Goal: Information Seeking & Learning: Learn about a topic

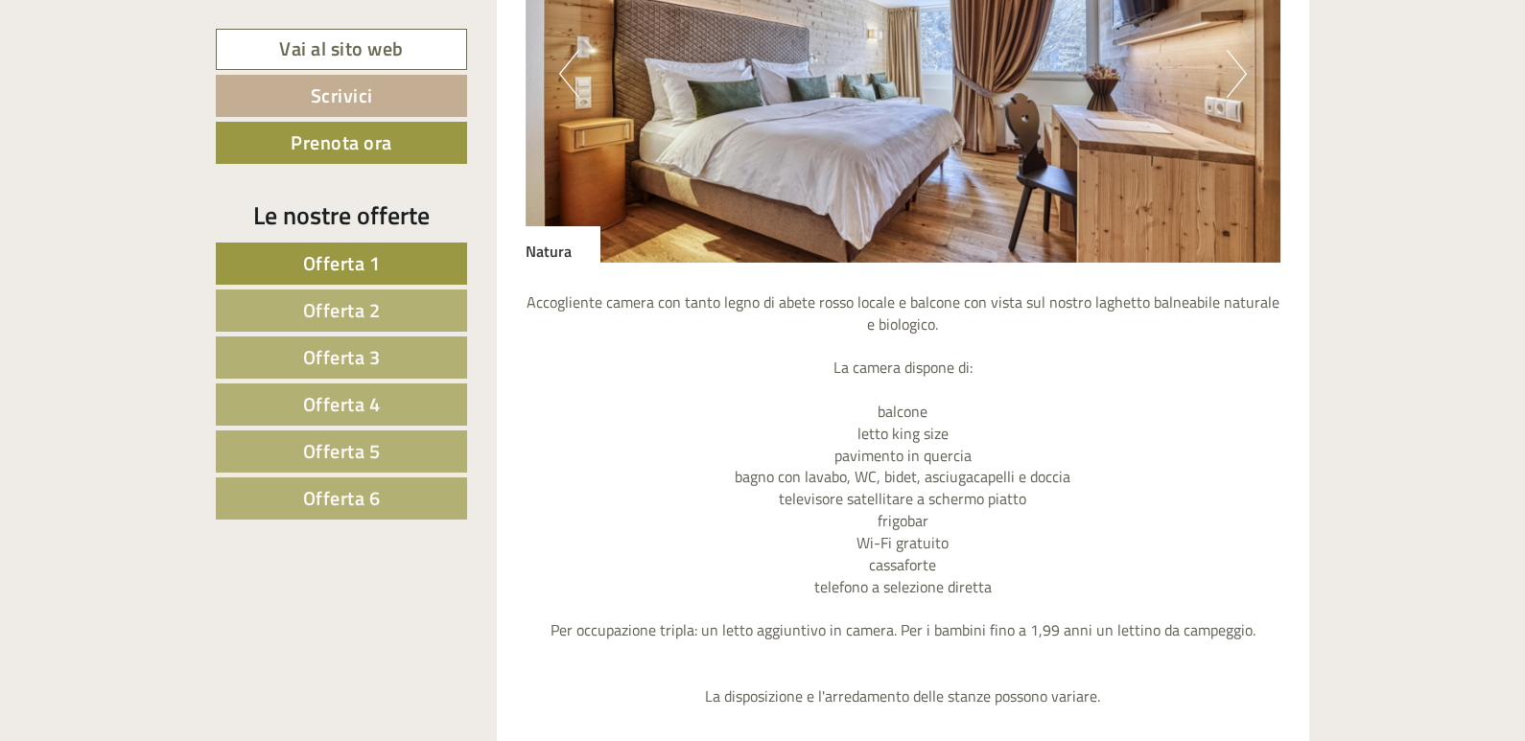
scroll to position [1823, 0]
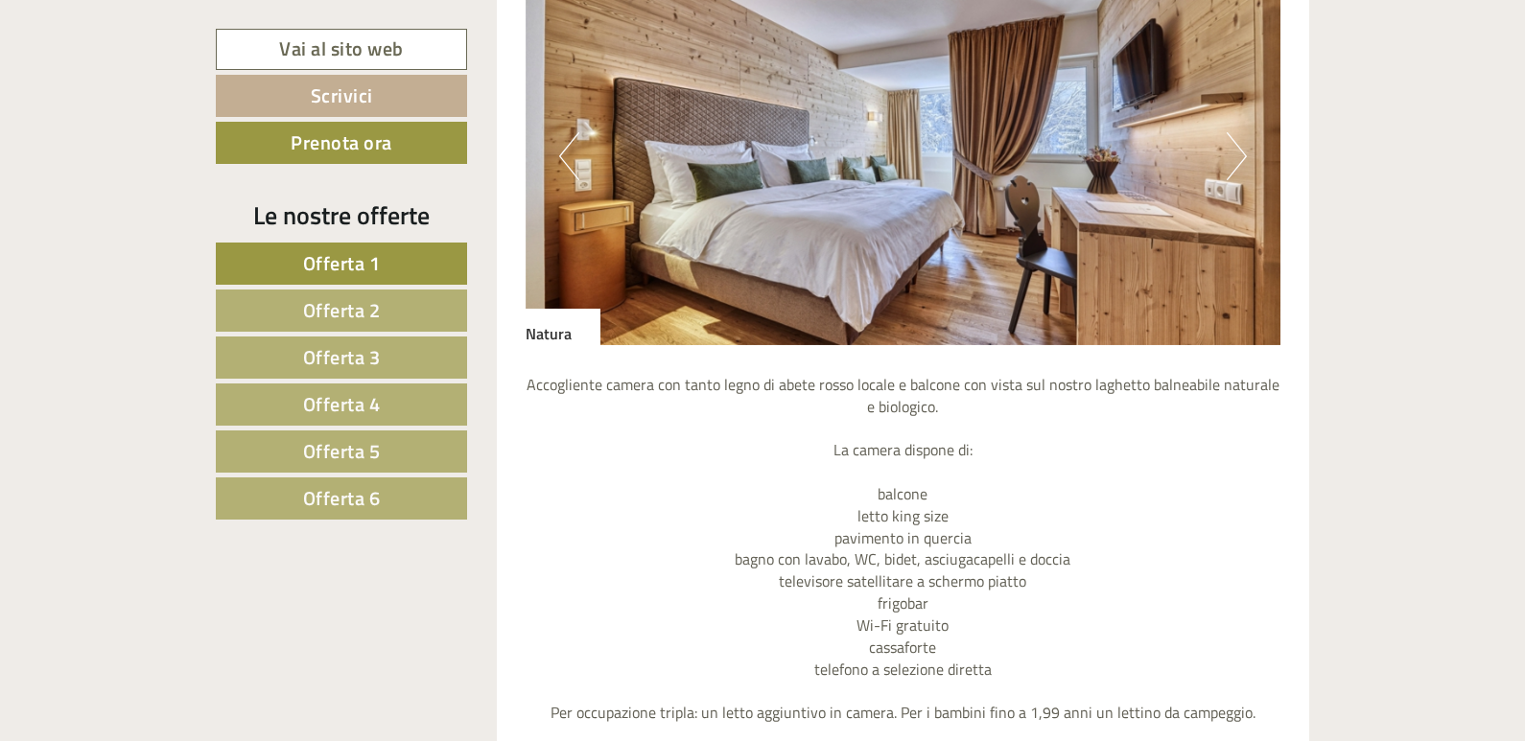
click at [1240, 162] on button "Next" at bounding box center [1237, 156] width 20 height 48
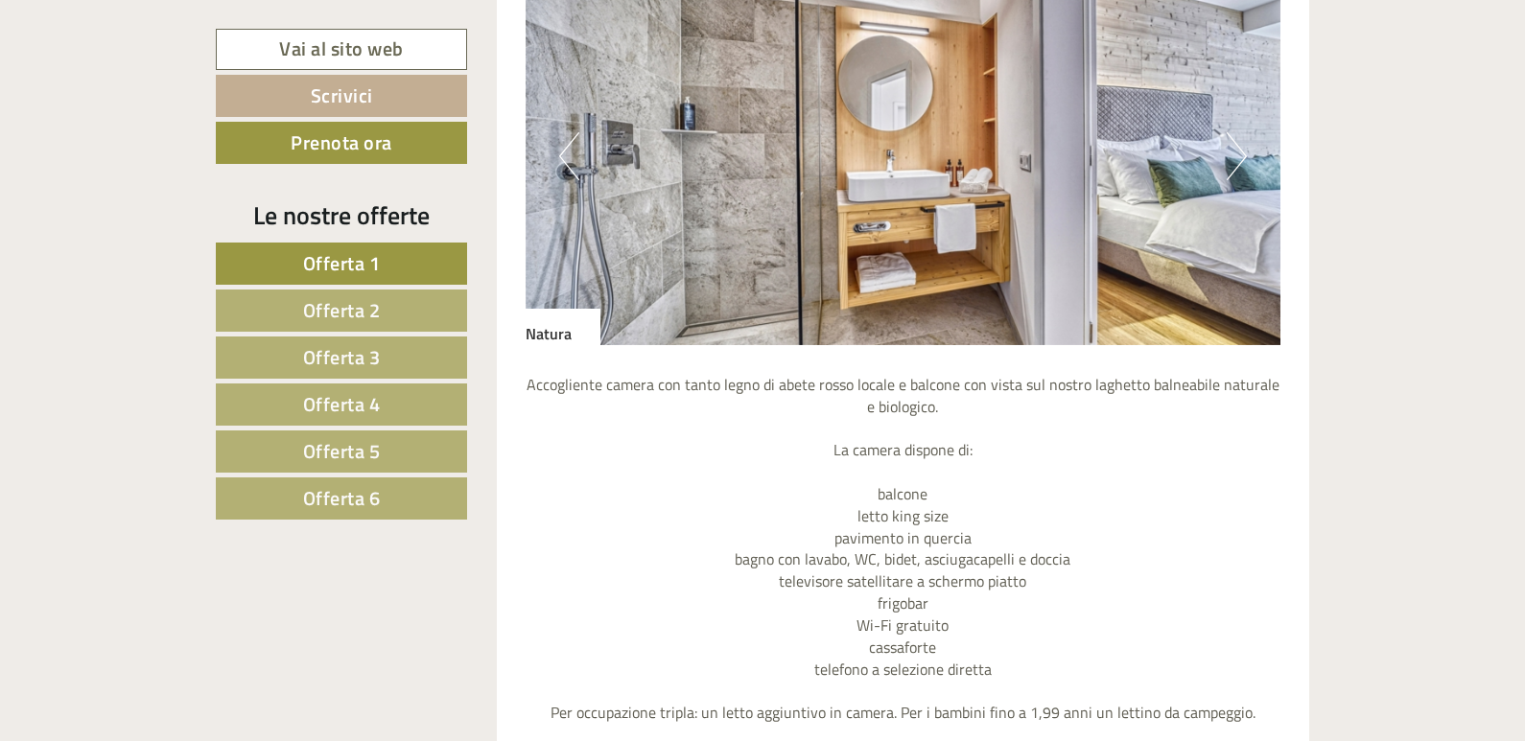
click at [1240, 162] on button "Next" at bounding box center [1237, 156] width 20 height 48
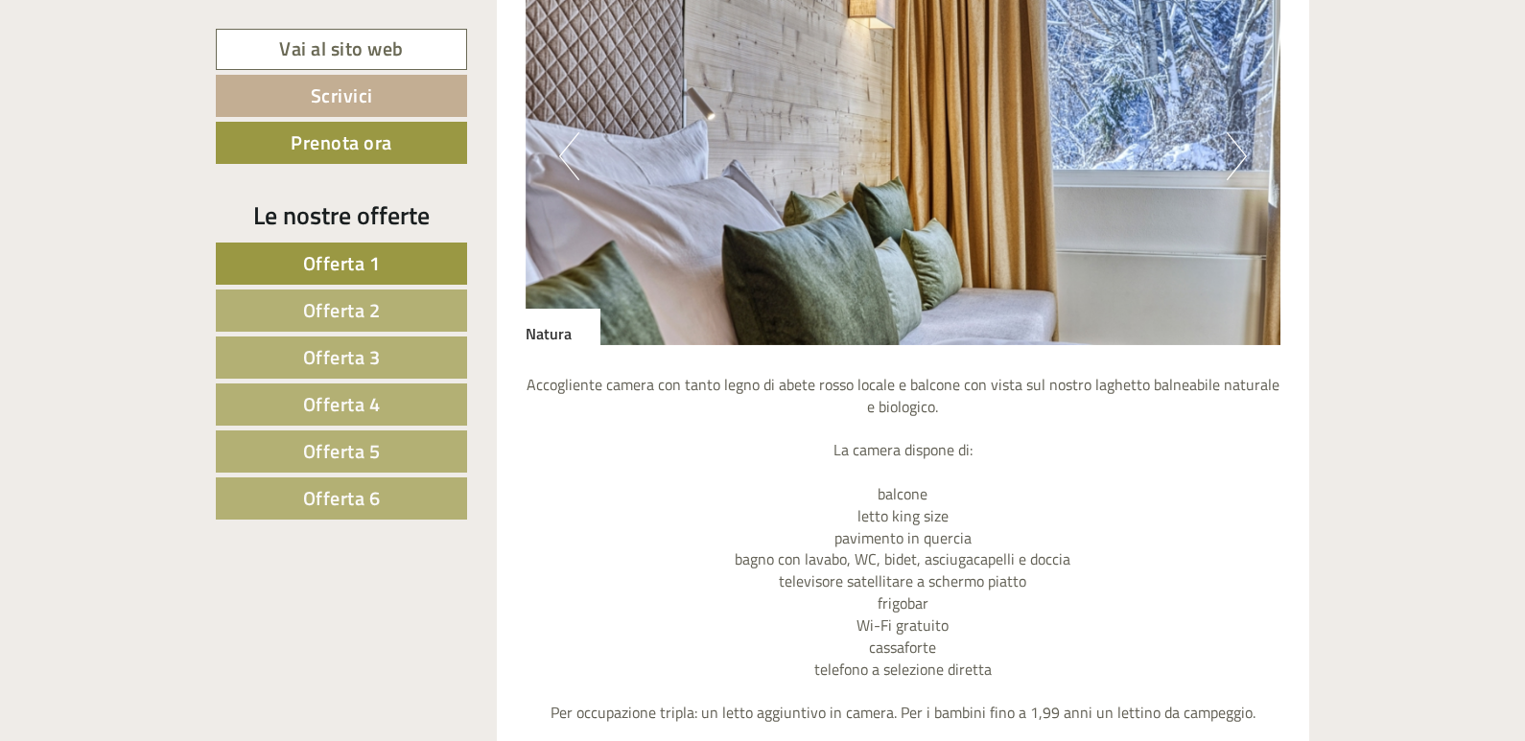
click at [1240, 162] on button "Next" at bounding box center [1237, 156] width 20 height 48
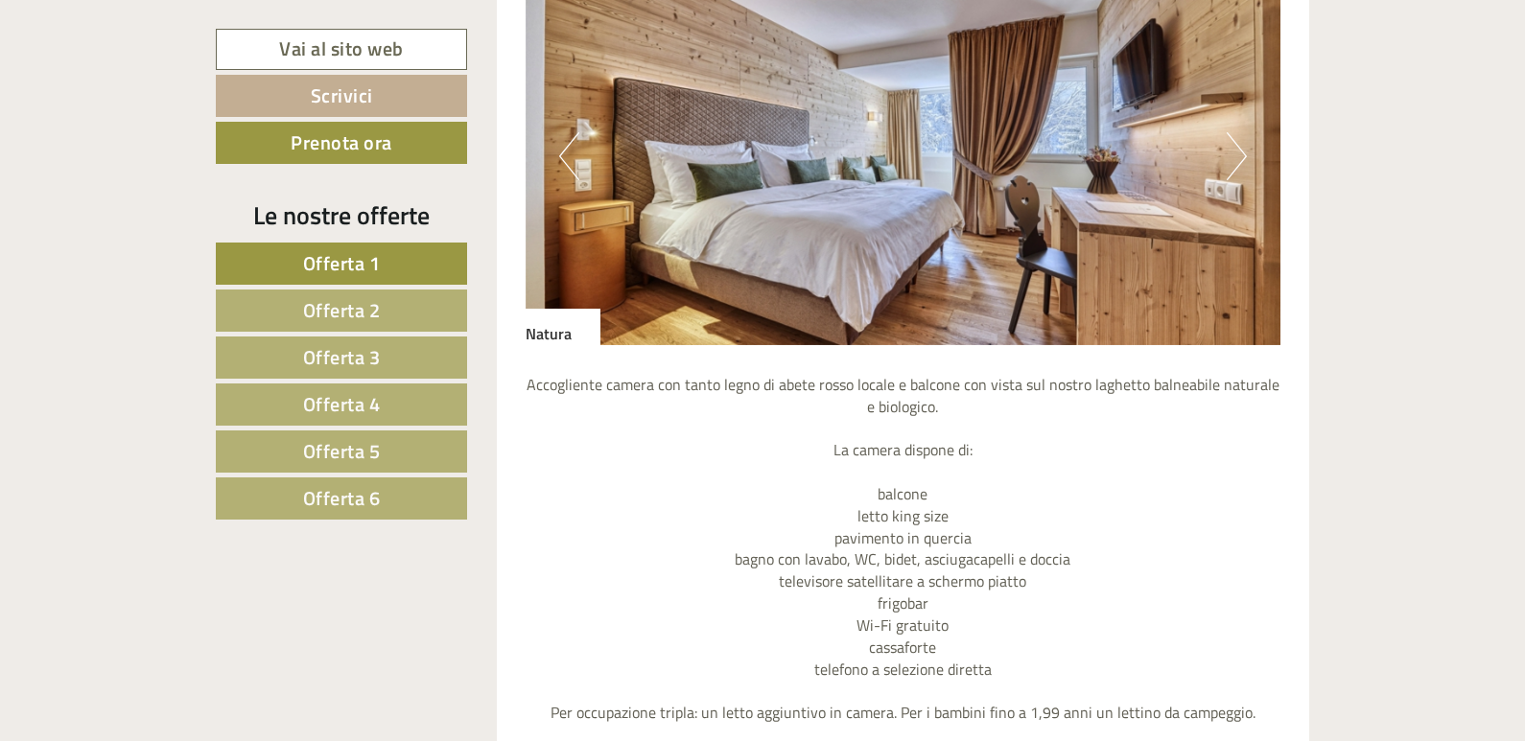
click at [390, 295] on link "Offerta 2" at bounding box center [341, 311] width 251 height 42
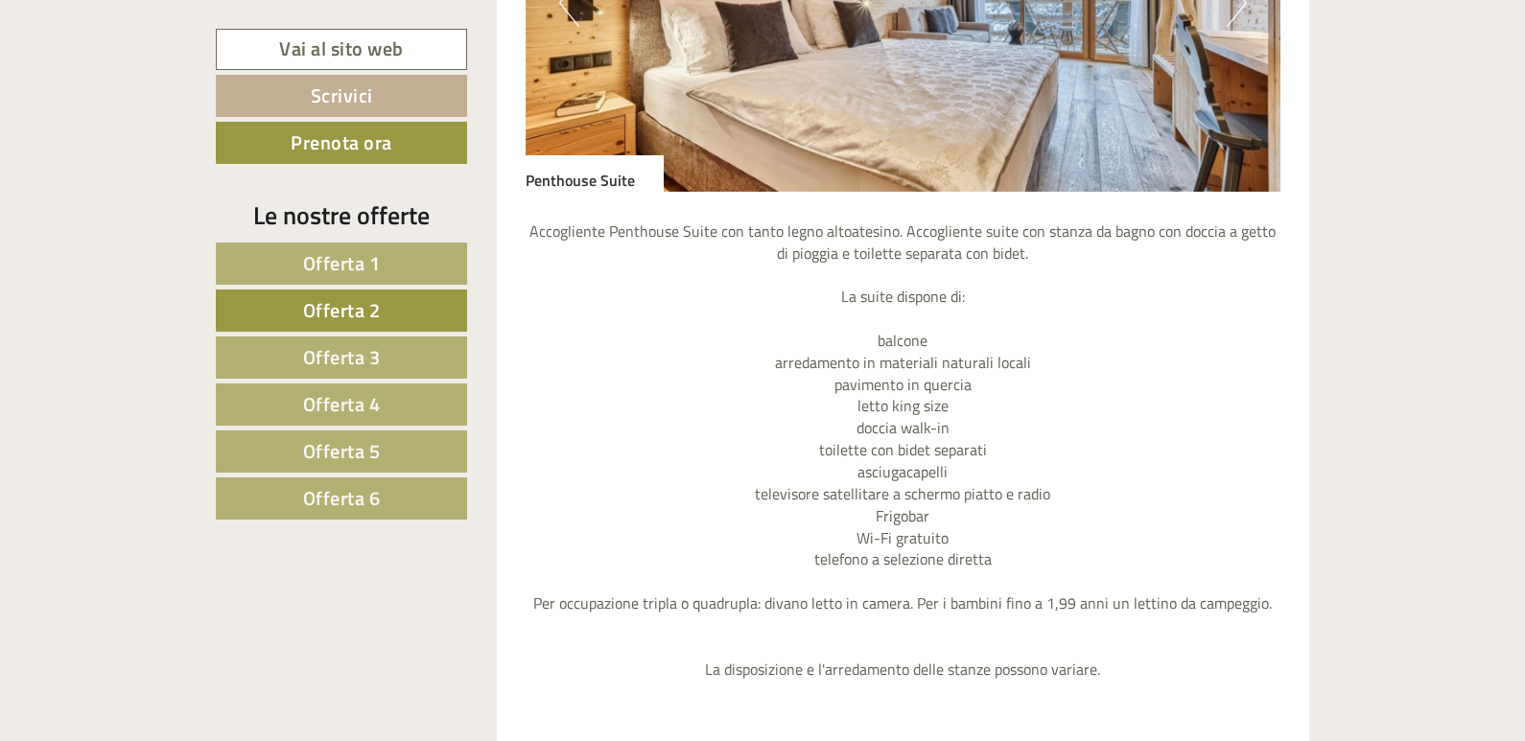
scroll to position [1776, 0]
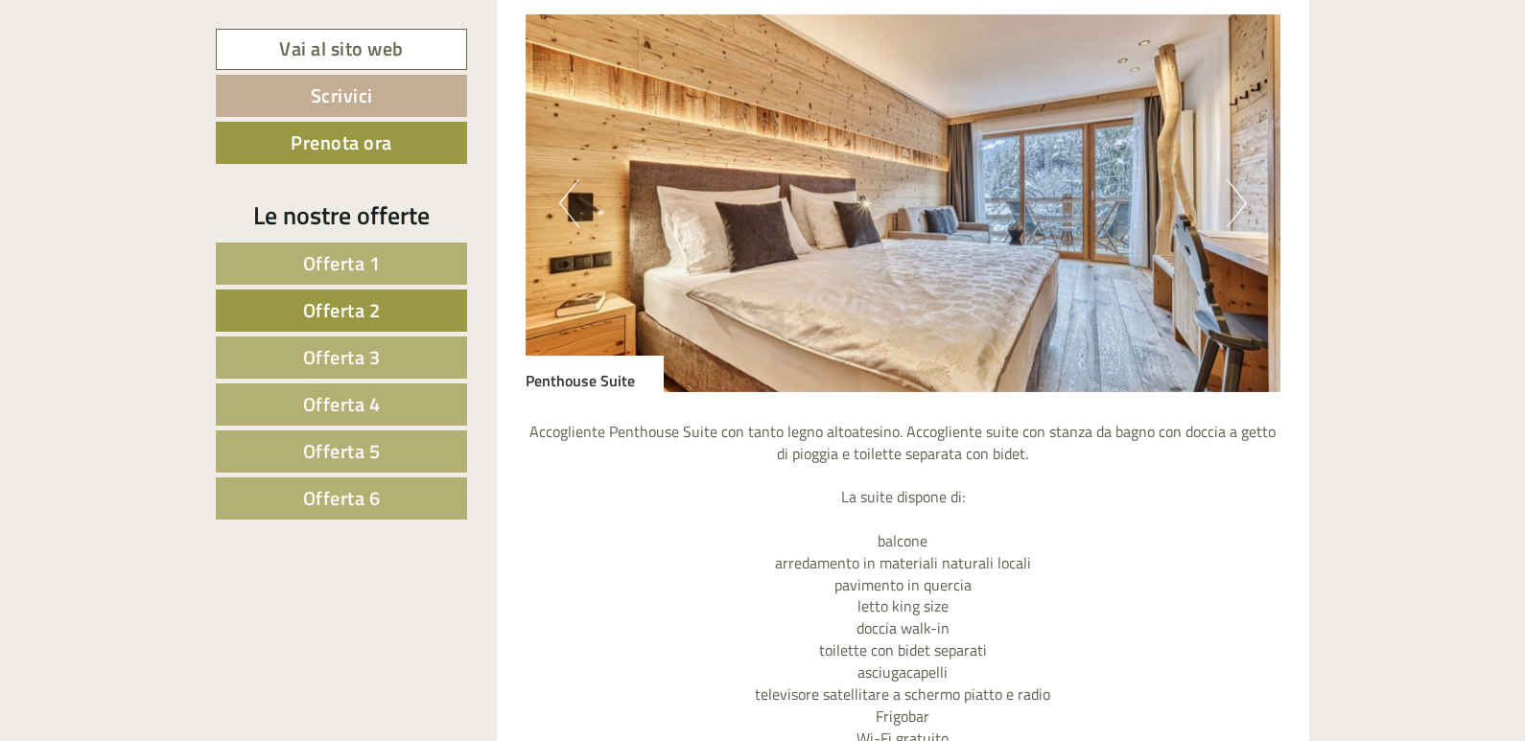
click at [1242, 206] on button "Next" at bounding box center [1237, 203] width 20 height 48
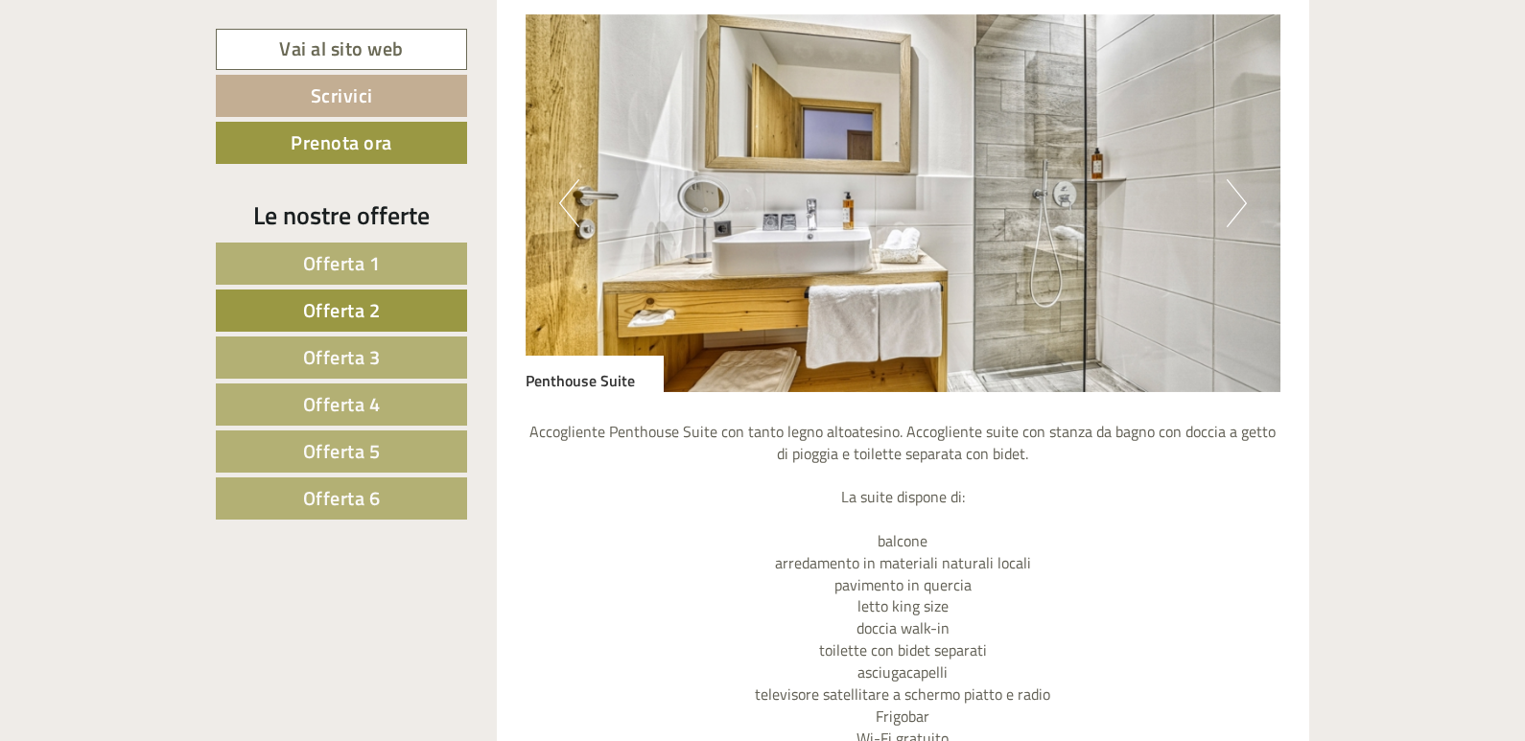
click at [571, 205] on button "Previous" at bounding box center [569, 203] width 20 height 48
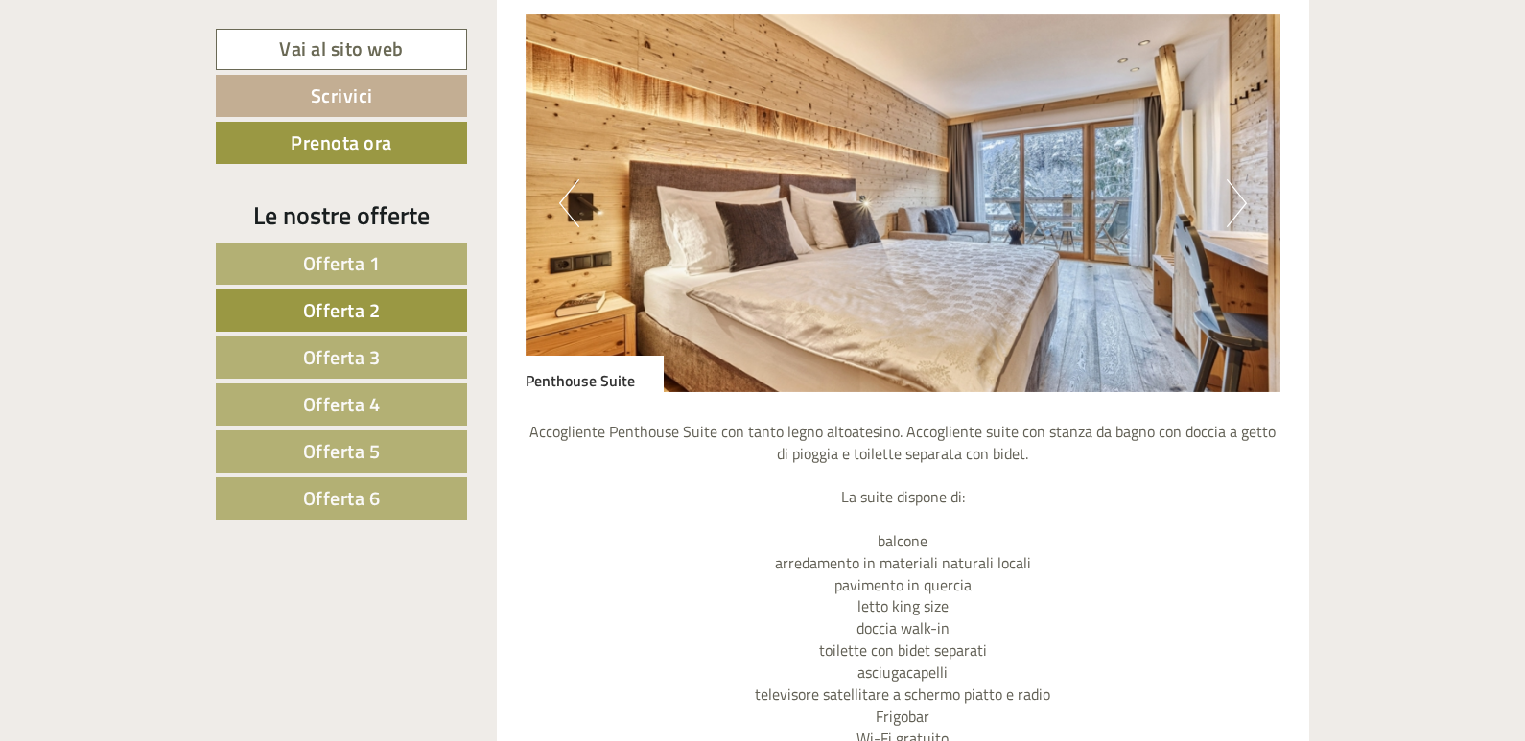
click at [1238, 209] on button "Next" at bounding box center [1237, 203] width 20 height 48
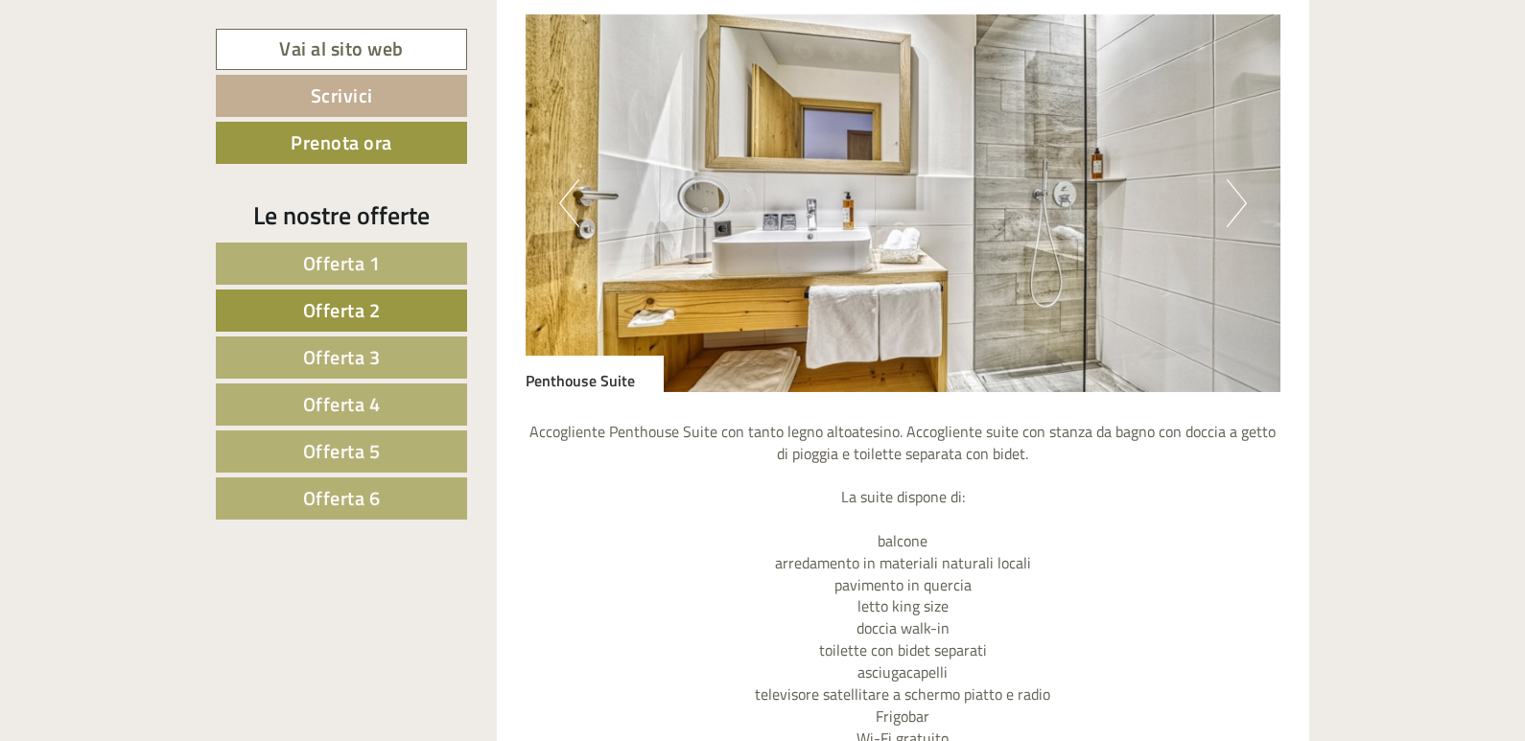
click at [1239, 209] on button "Next" at bounding box center [1237, 203] width 20 height 48
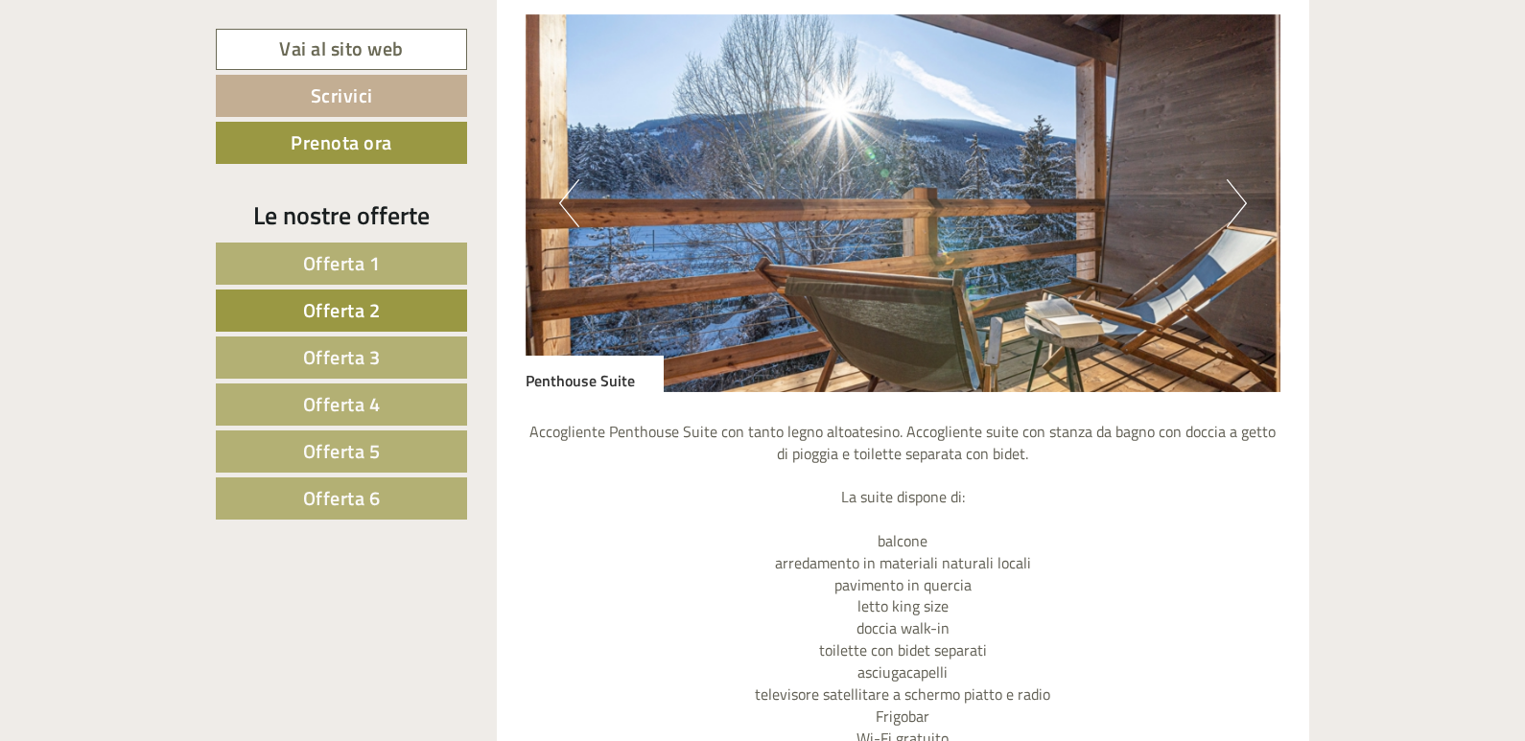
click at [1239, 209] on button "Next" at bounding box center [1237, 203] width 20 height 48
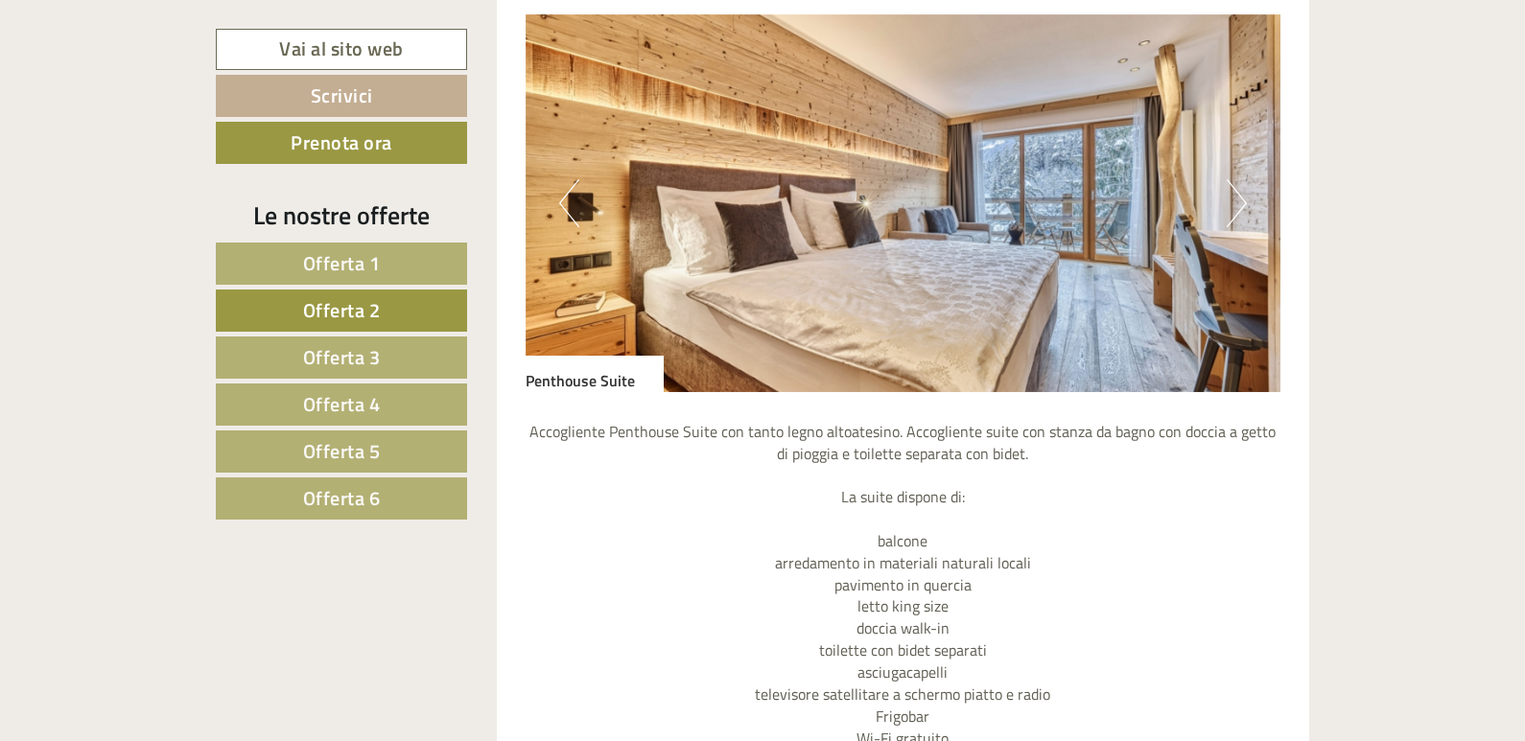
click at [1239, 209] on button "Next" at bounding box center [1237, 203] width 20 height 48
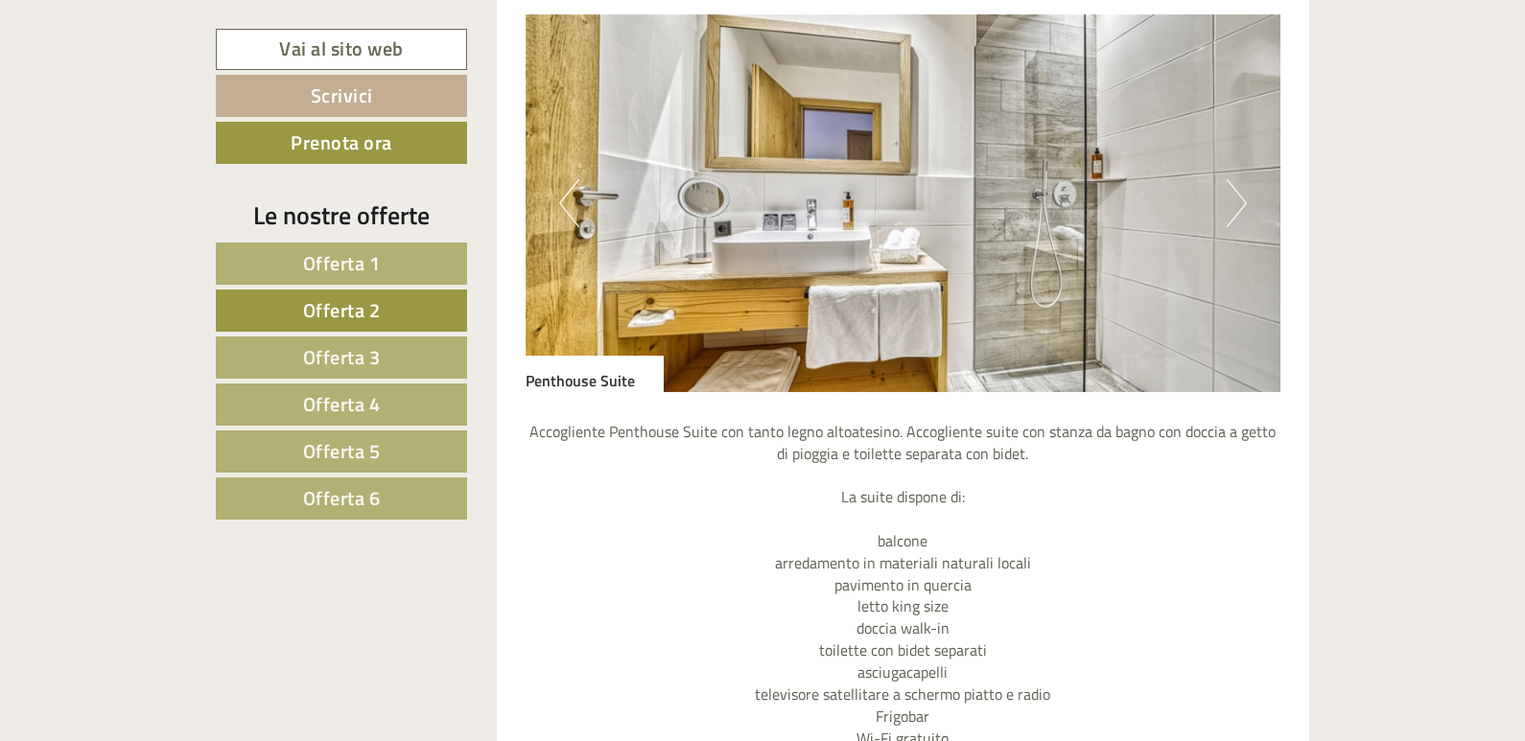
click at [1239, 209] on button "Next" at bounding box center [1237, 203] width 20 height 48
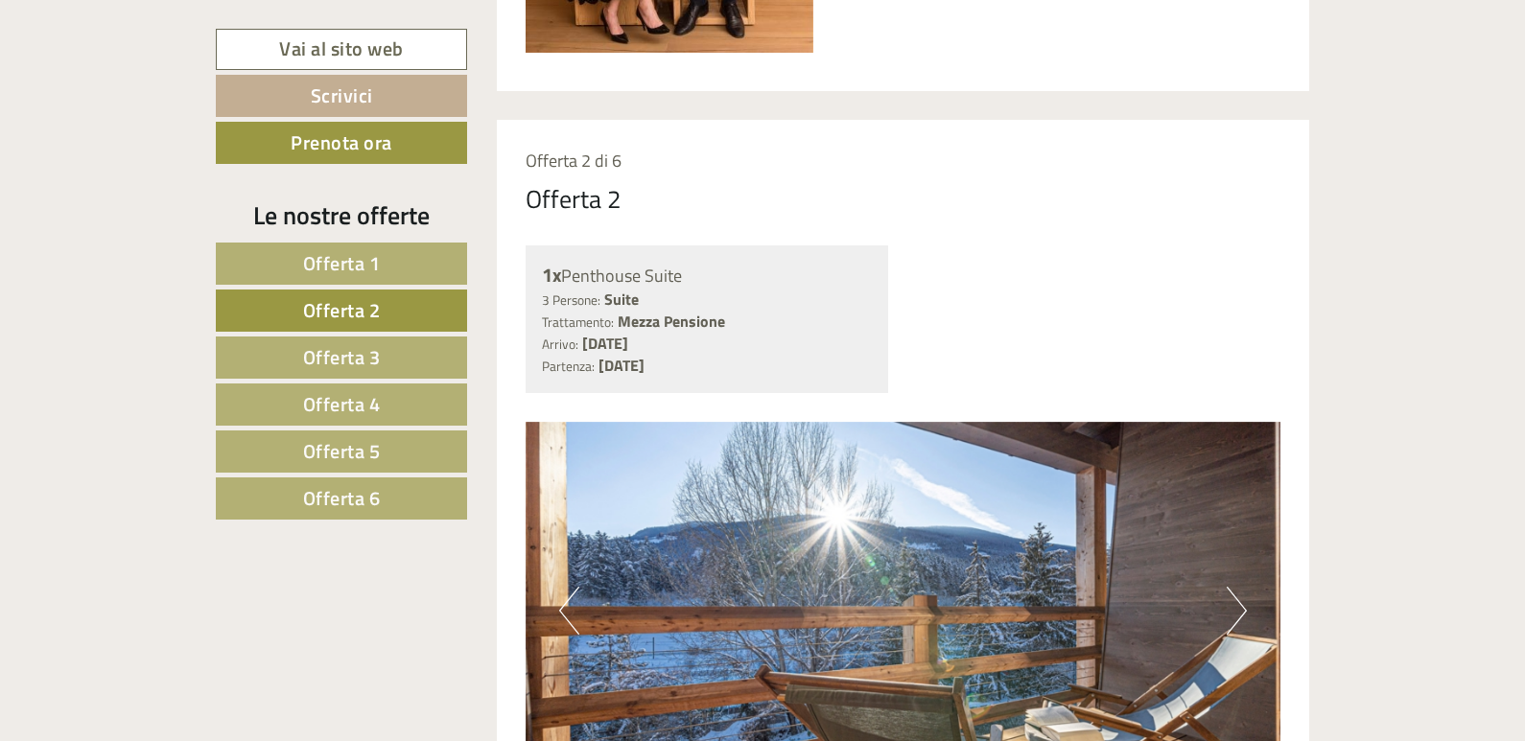
scroll to position [1392, 0]
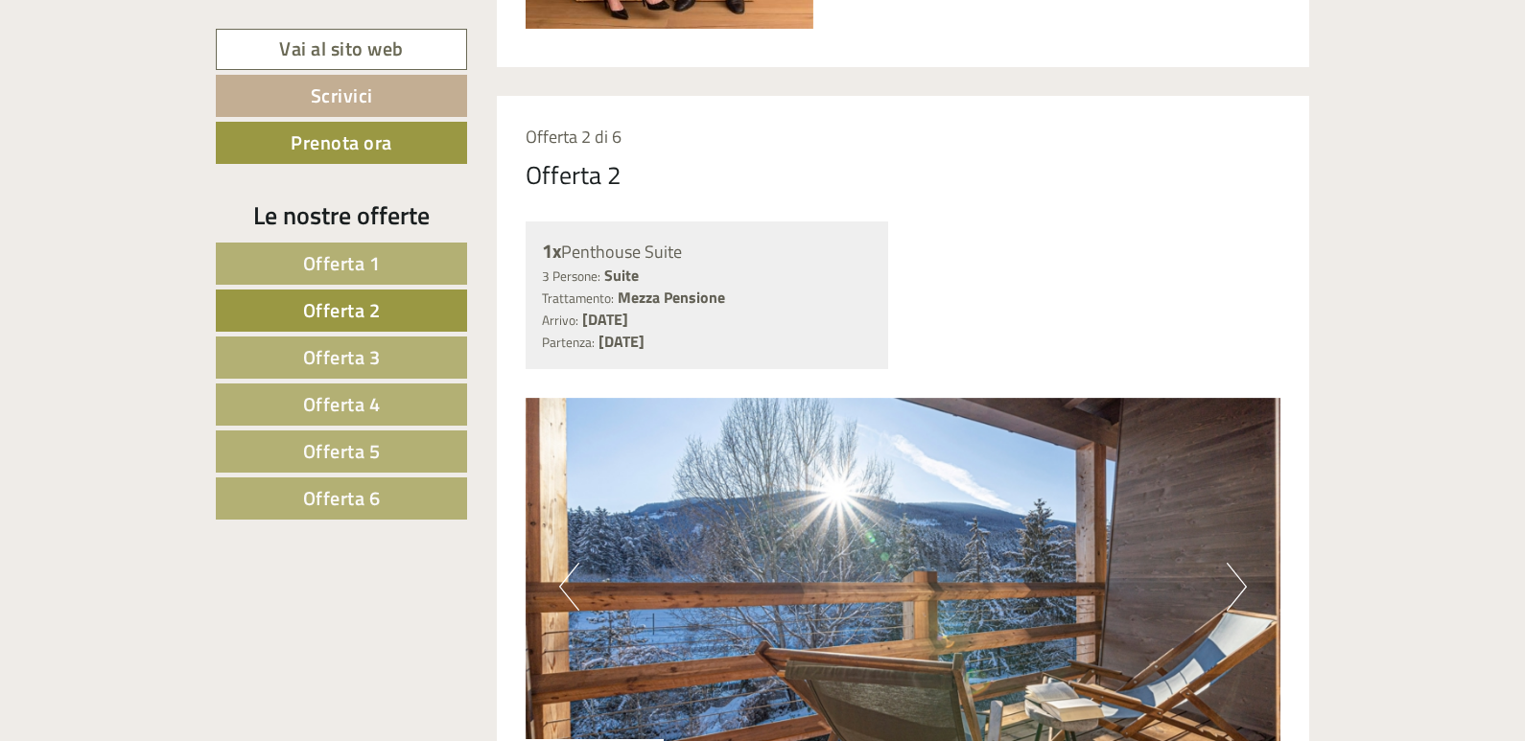
click at [350, 359] on span "Offerta 3" at bounding box center [342, 357] width 78 height 30
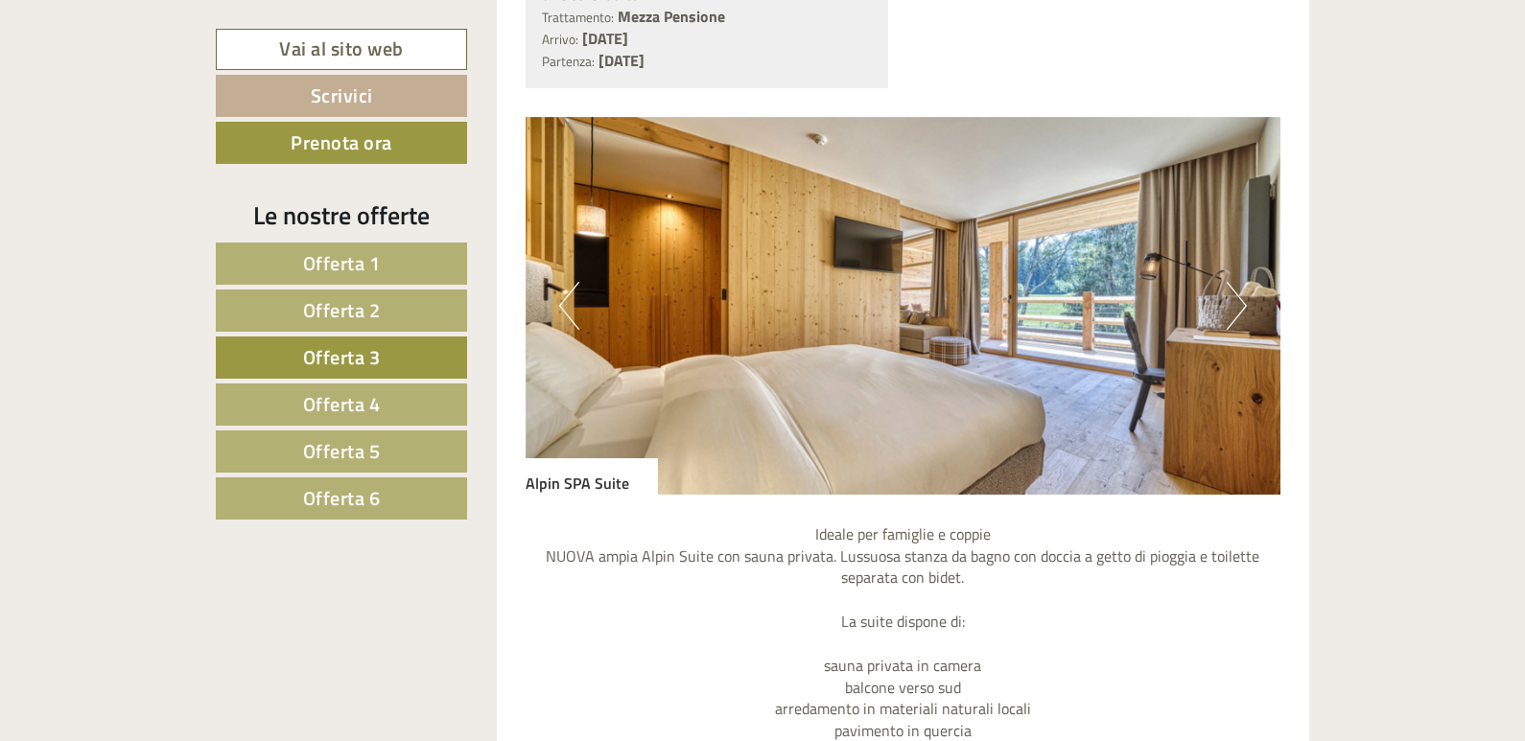
scroll to position [1680, 0]
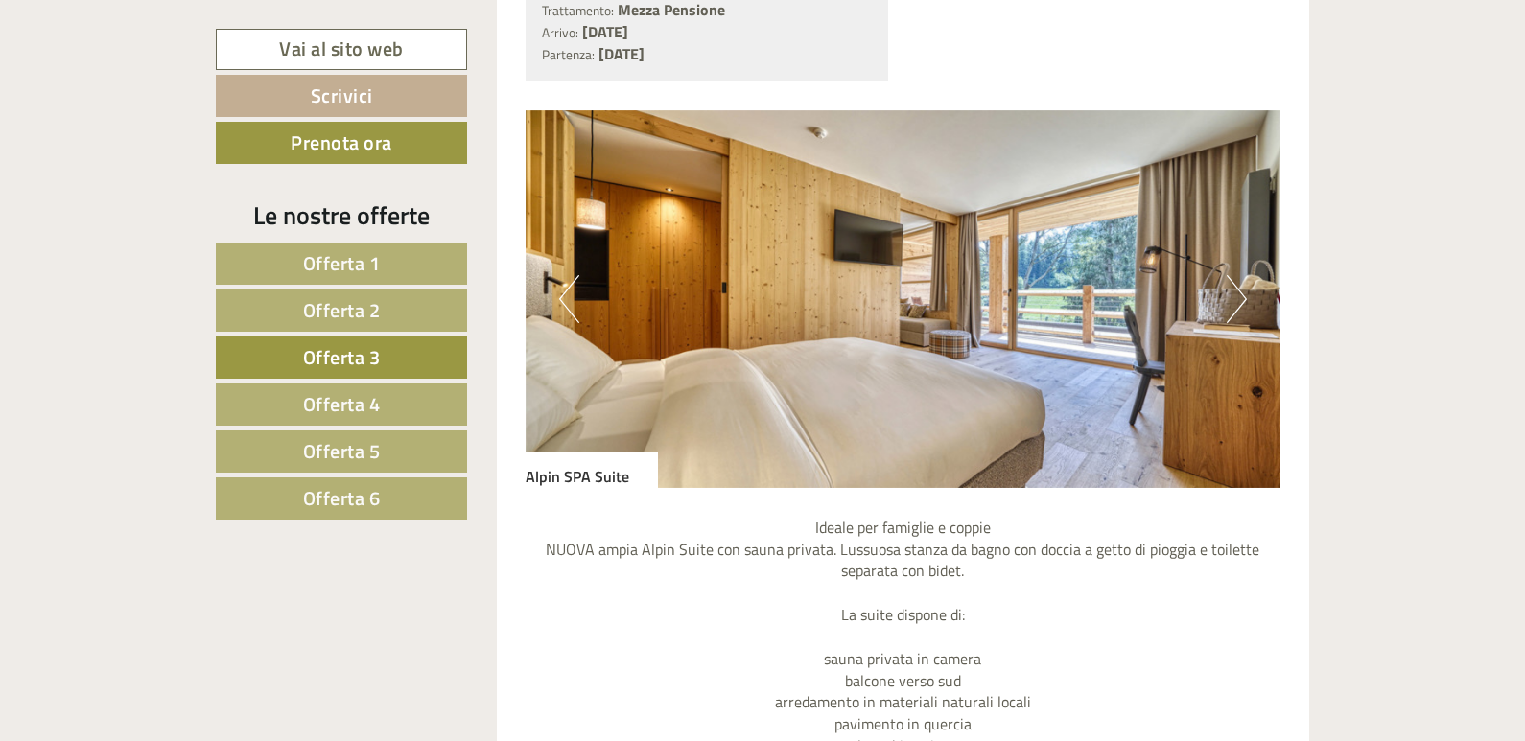
click at [1237, 286] on button "Next" at bounding box center [1237, 299] width 20 height 48
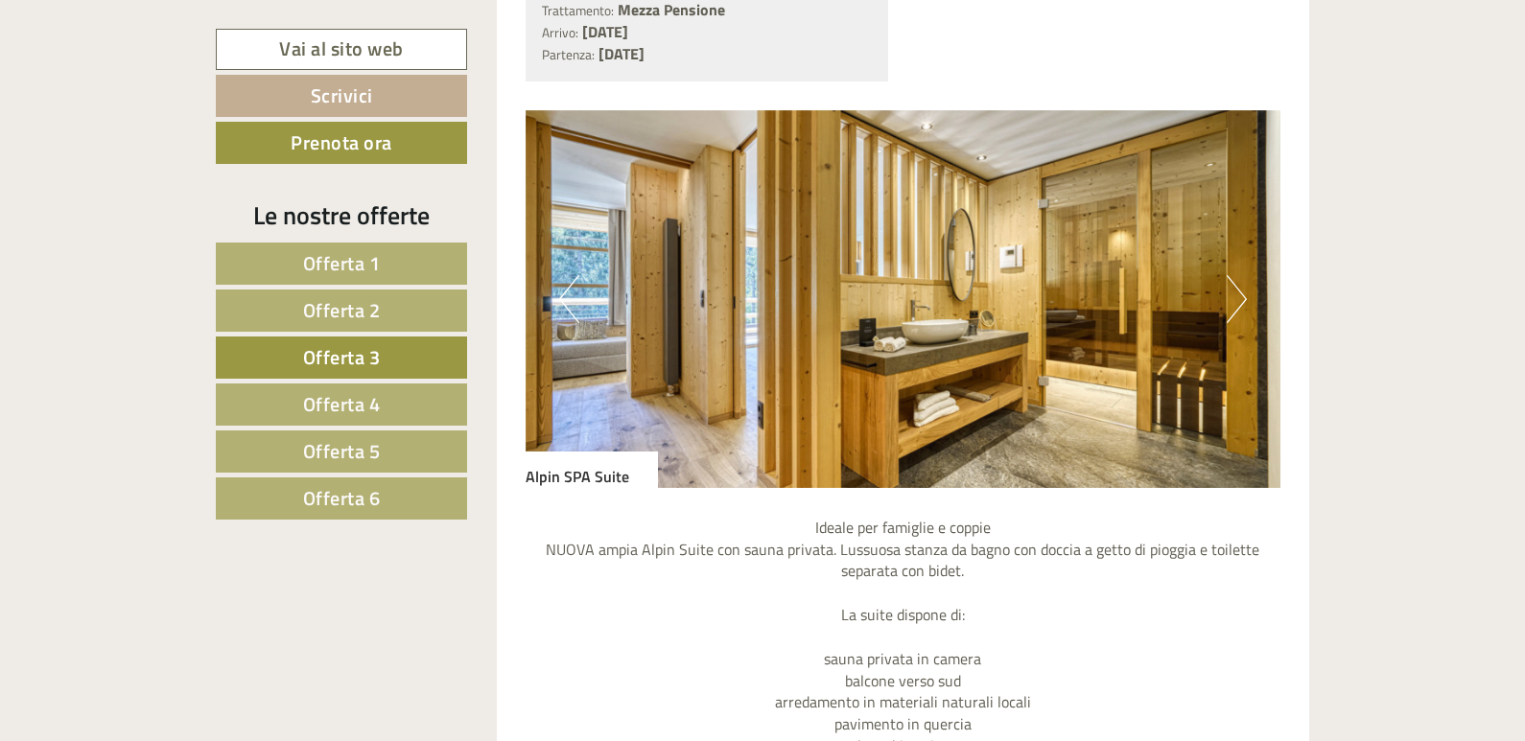
click at [1237, 286] on button "Next" at bounding box center [1237, 299] width 20 height 48
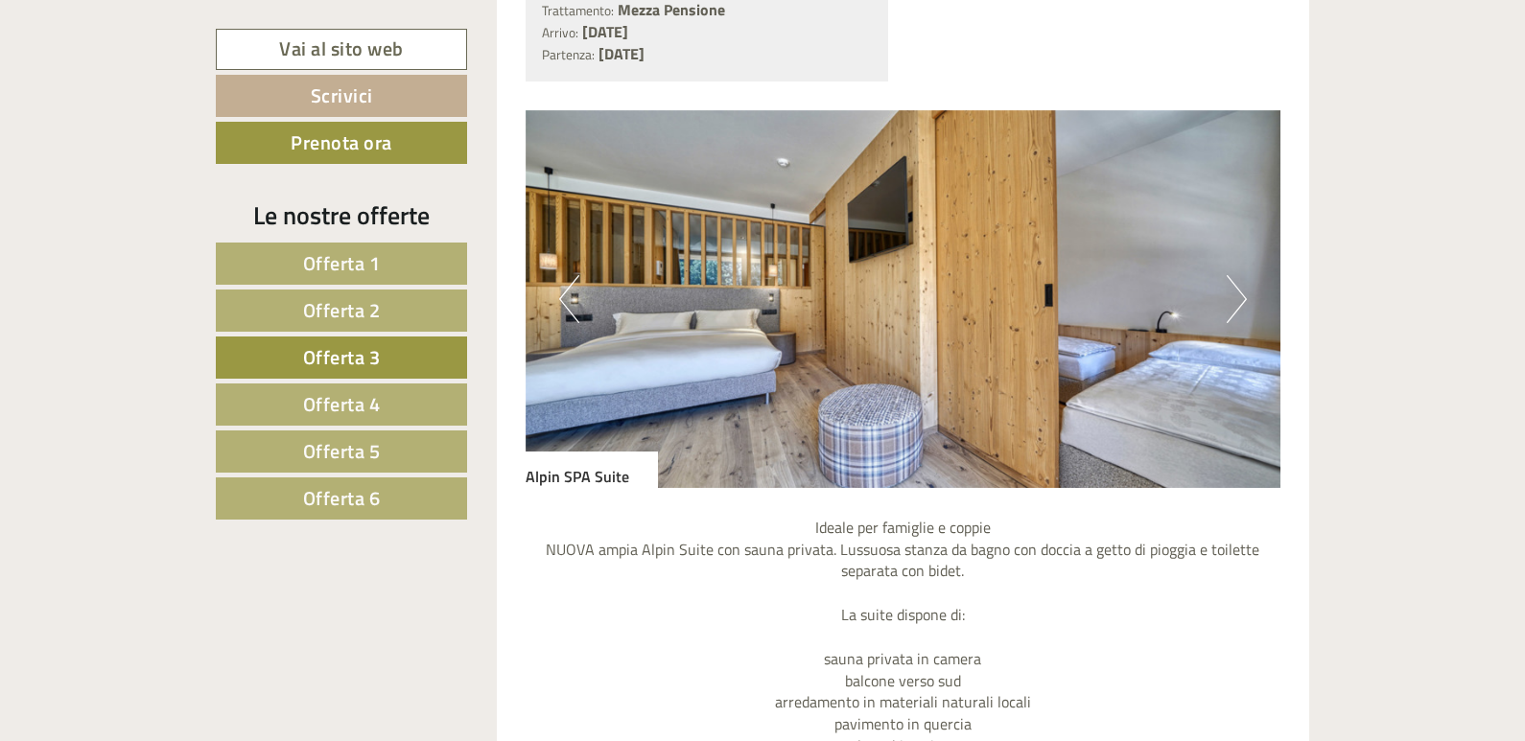
click at [1238, 296] on button "Next" at bounding box center [1237, 299] width 20 height 48
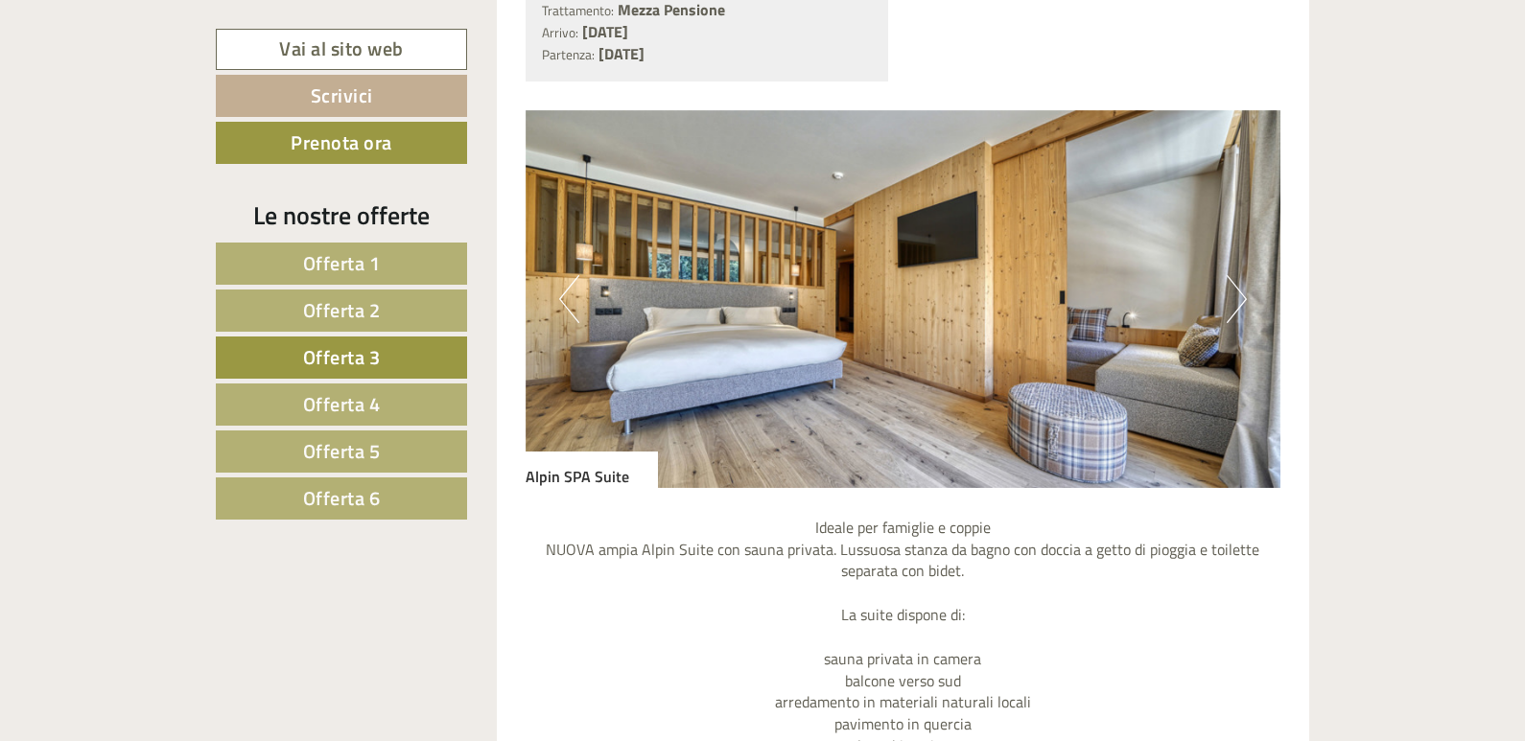
click at [1239, 297] on button "Next" at bounding box center [1237, 299] width 20 height 48
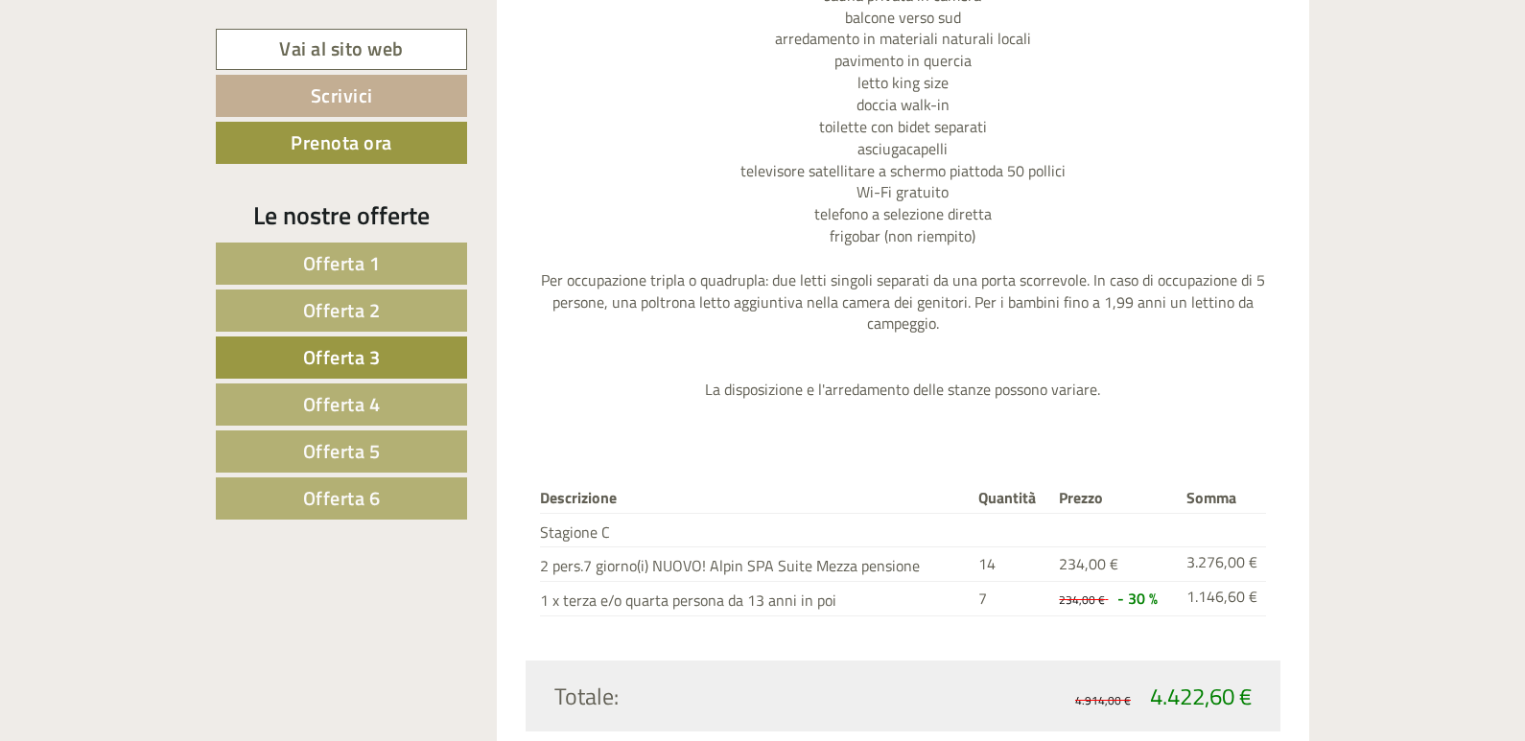
scroll to position [2447, 0]
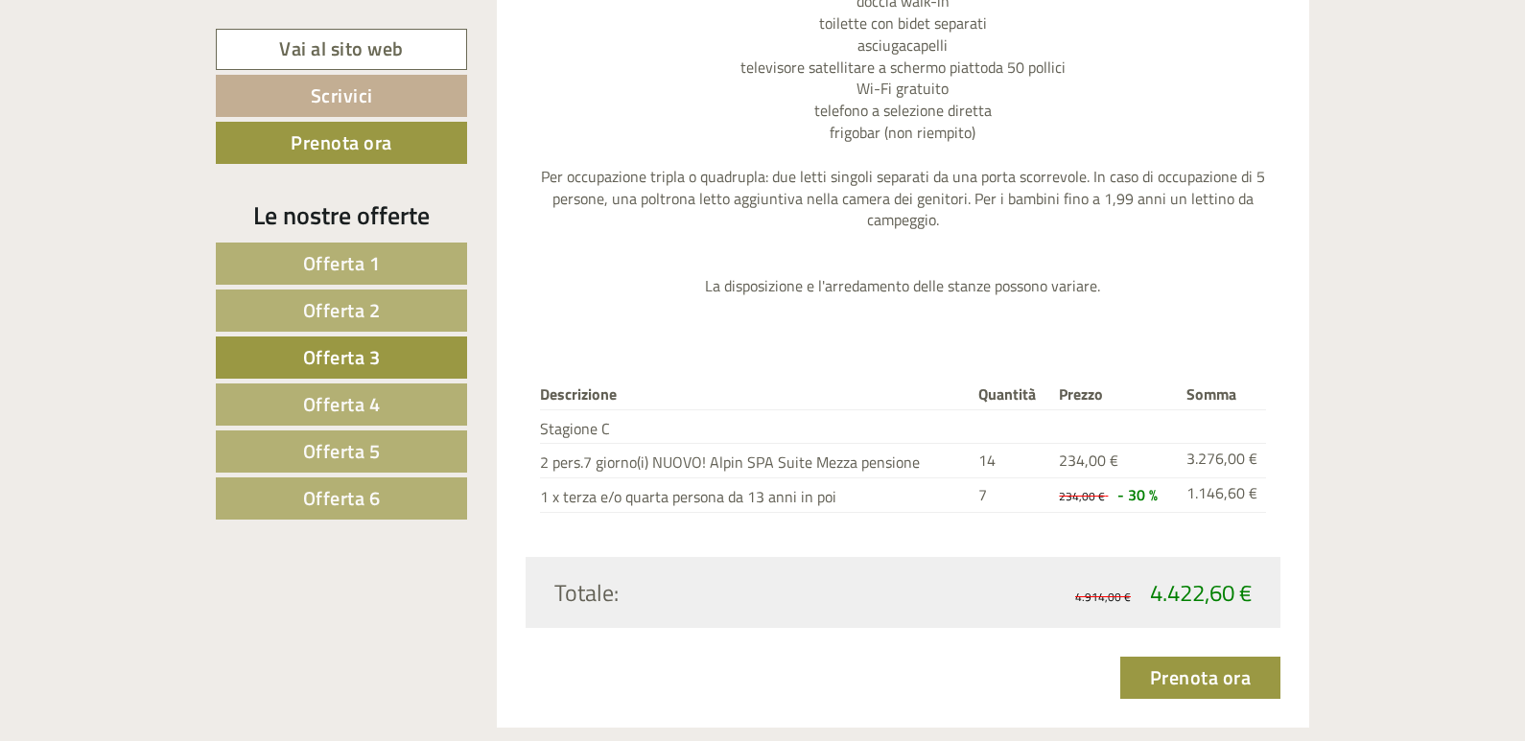
click at [358, 311] on span "Offerta 2" at bounding box center [342, 310] width 78 height 30
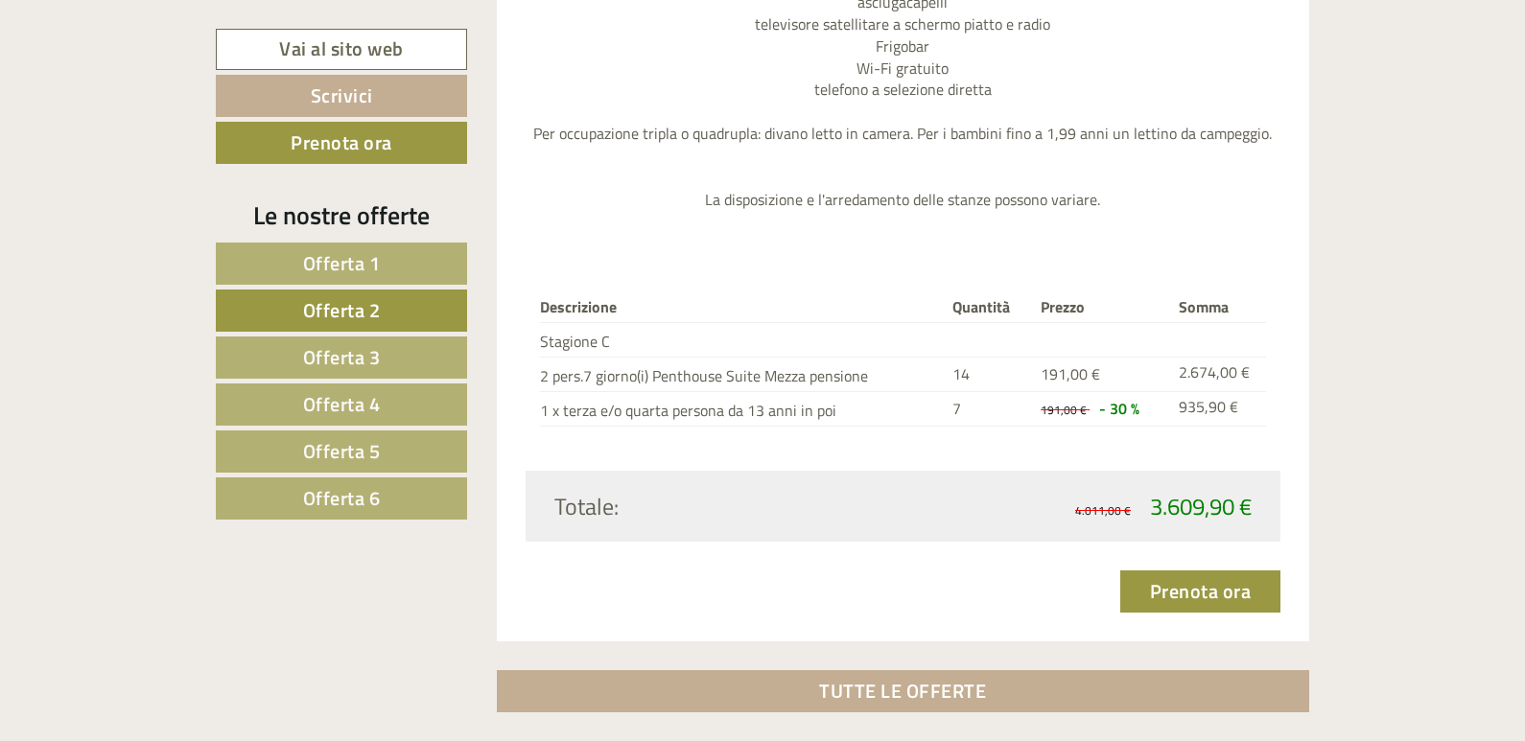
scroll to position [2639, 0]
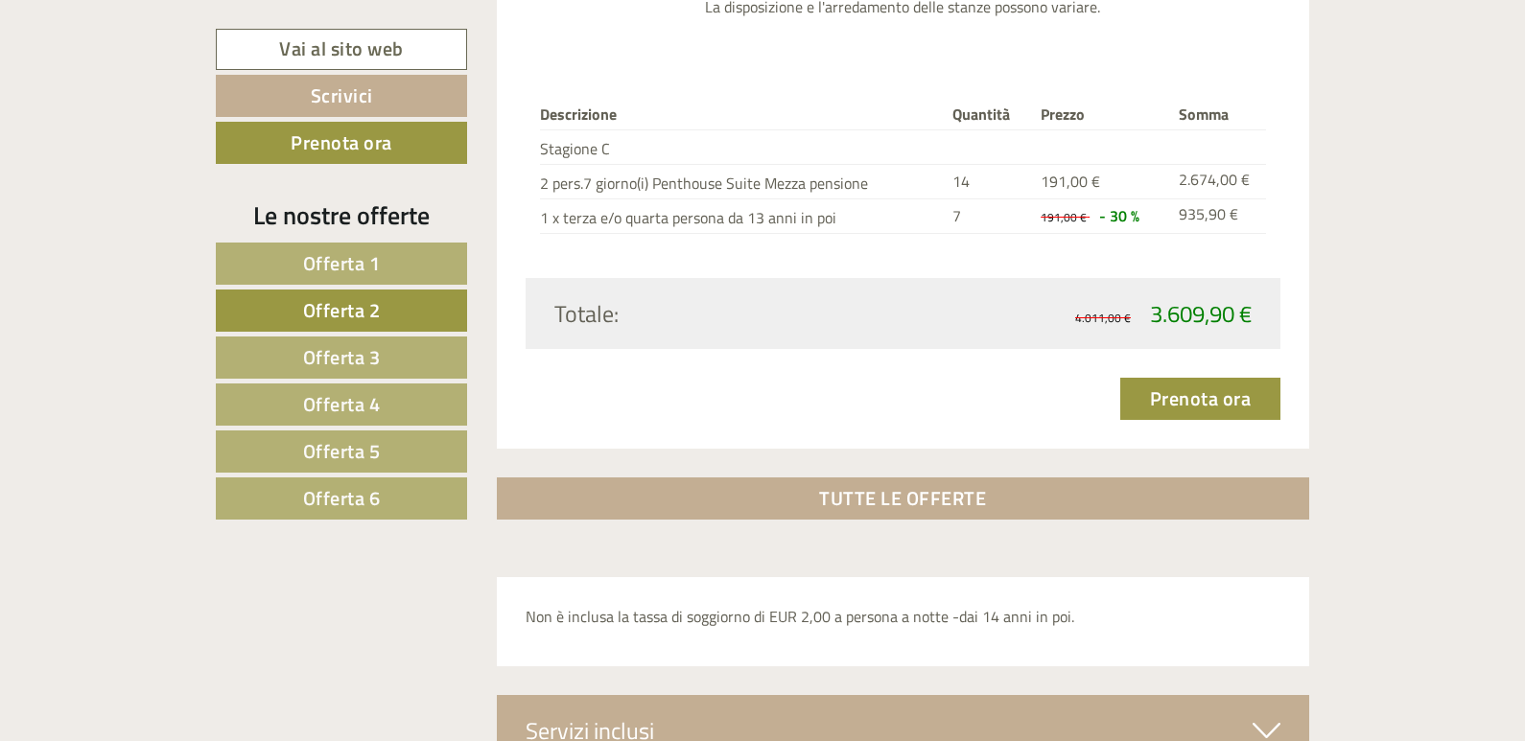
click at [359, 264] on span "Offerta 1" at bounding box center [342, 263] width 78 height 30
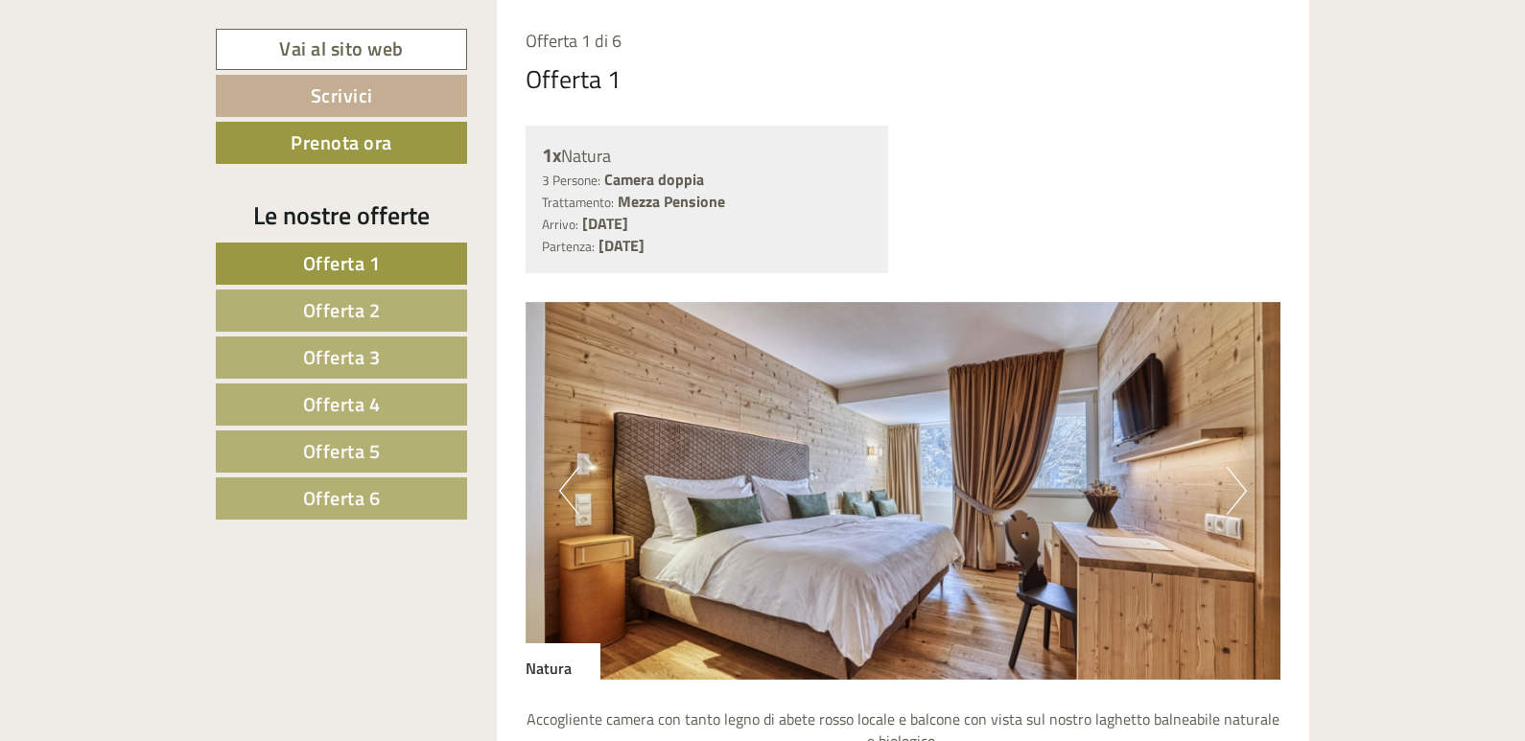
scroll to position [1584, 0]
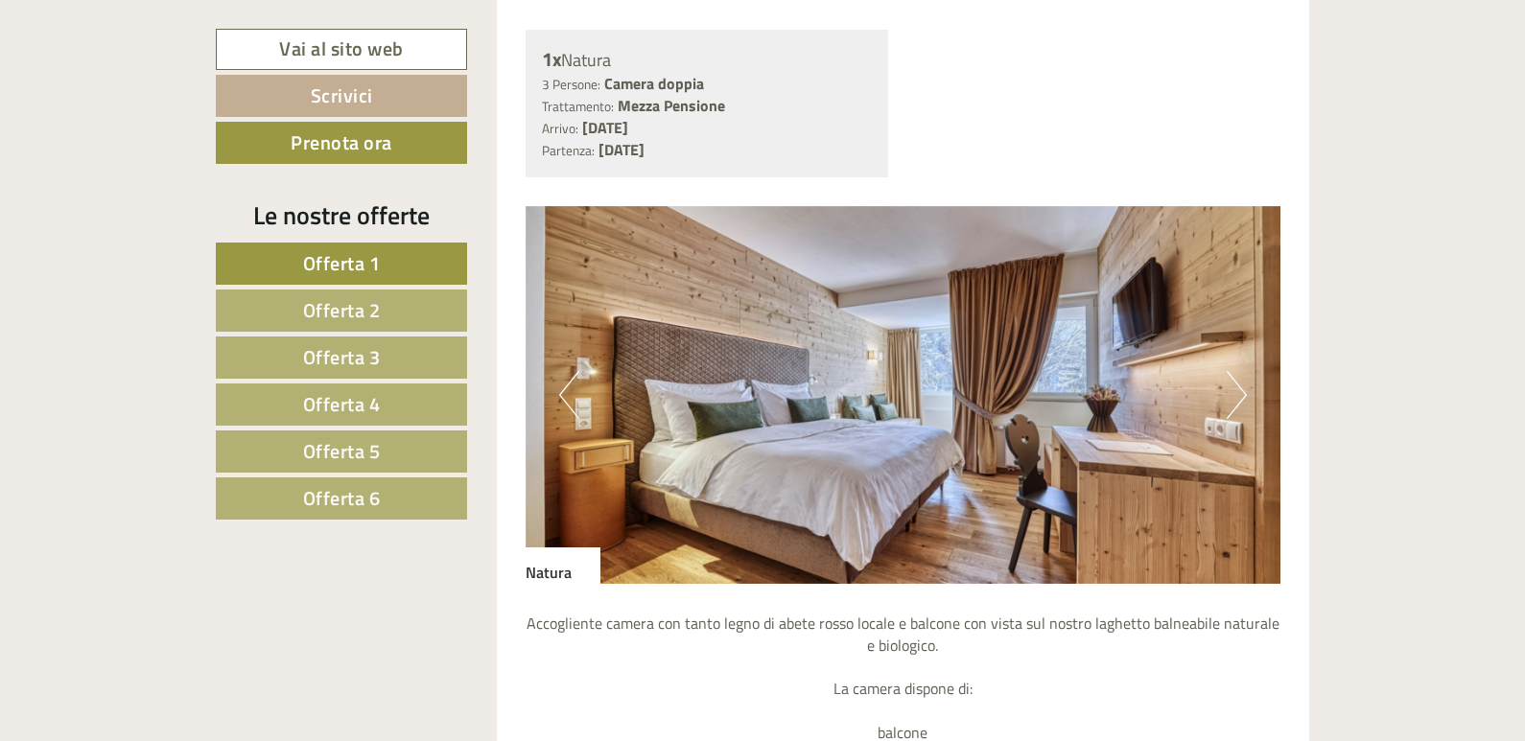
click at [1239, 392] on button "Next" at bounding box center [1237, 395] width 20 height 48
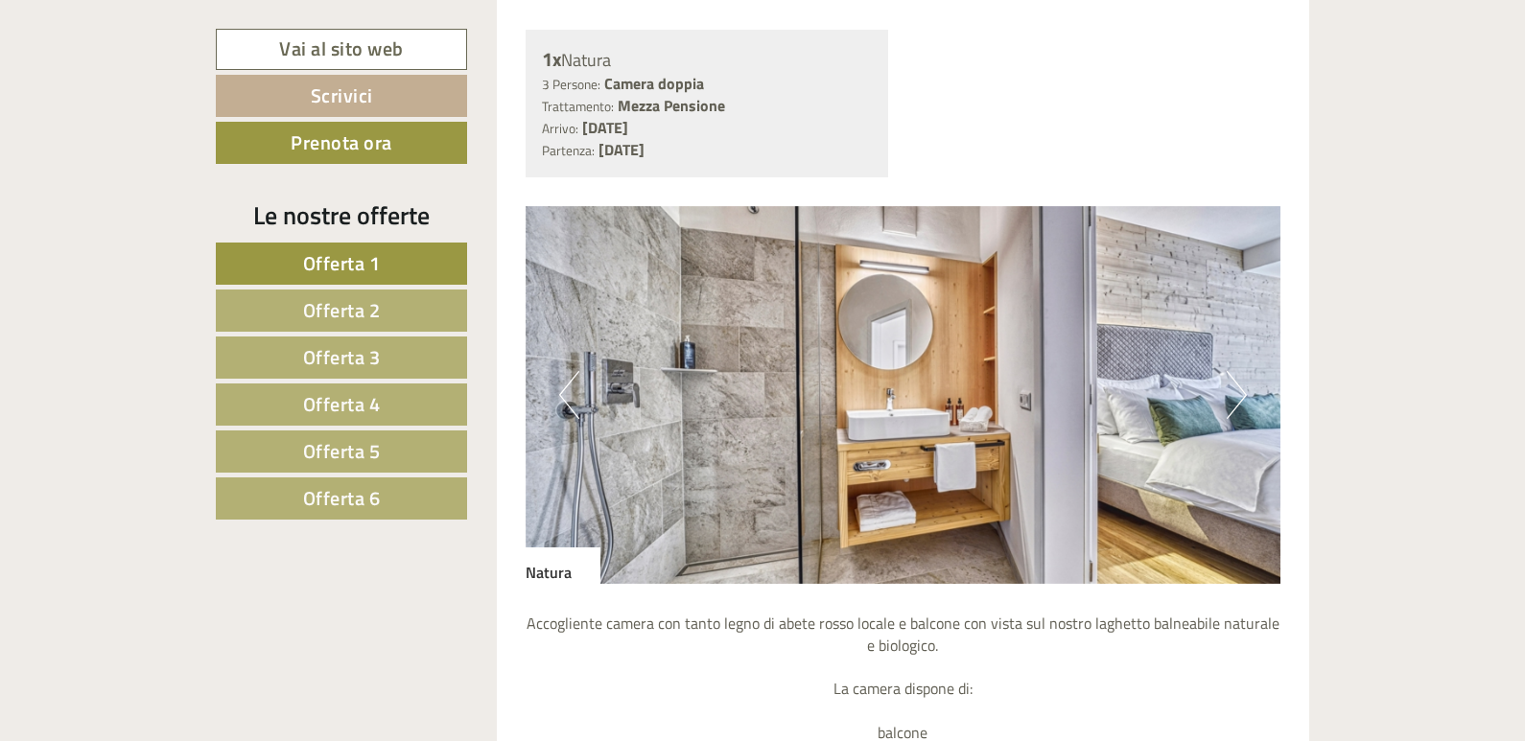
click at [1239, 392] on button "Next" at bounding box center [1237, 395] width 20 height 48
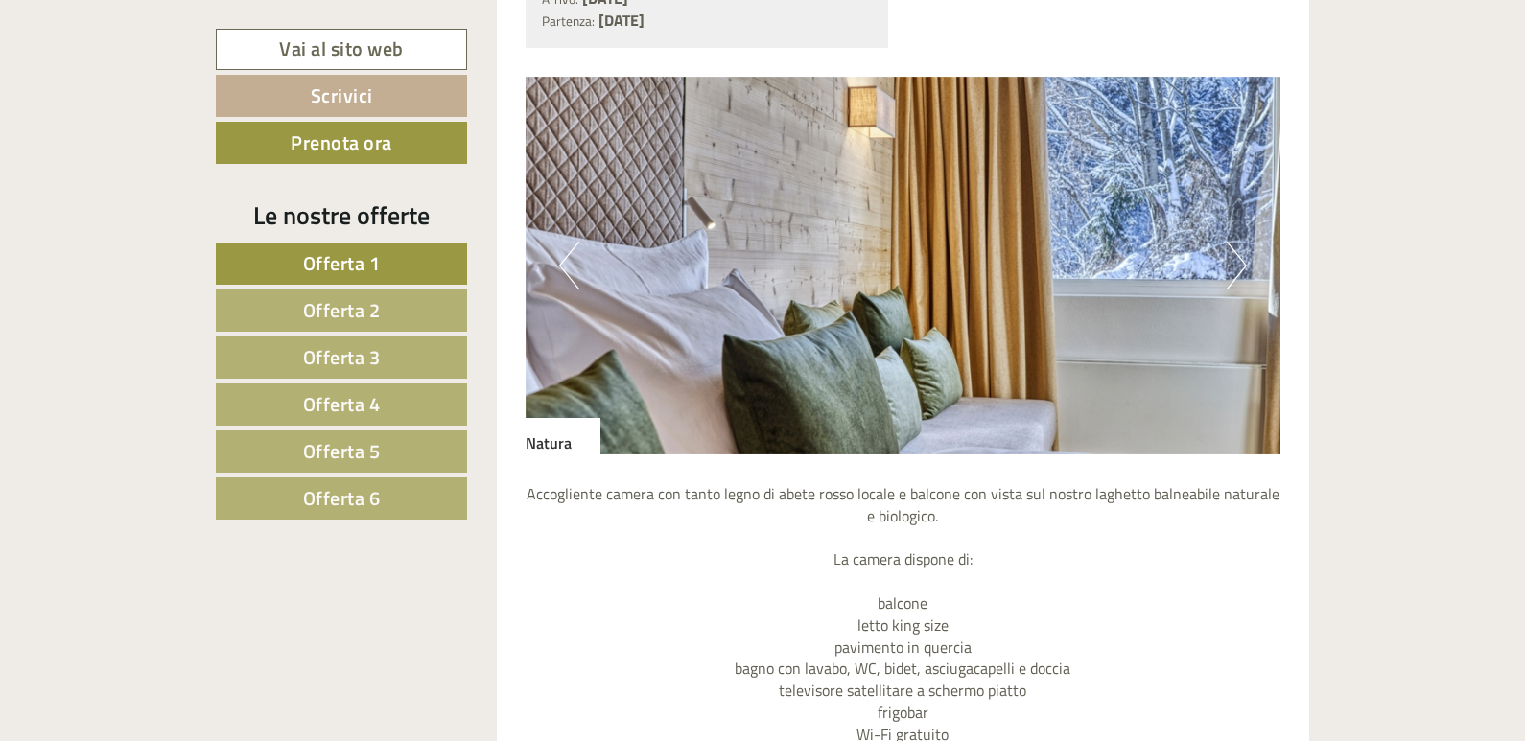
scroll to position [1680, 0]
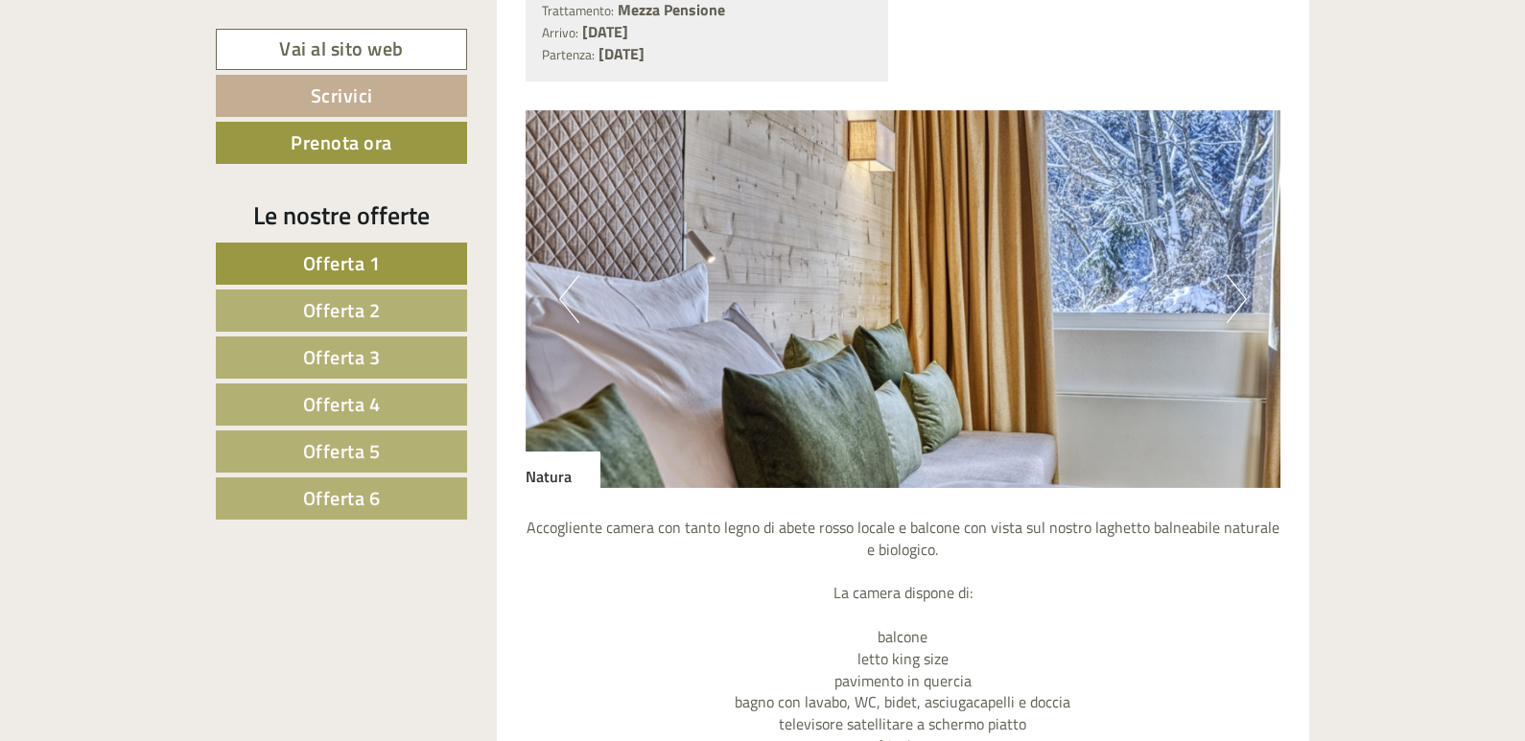
click at [1237, 304] on button "Next" at bounding box center [1237, 299] width 20 height 48
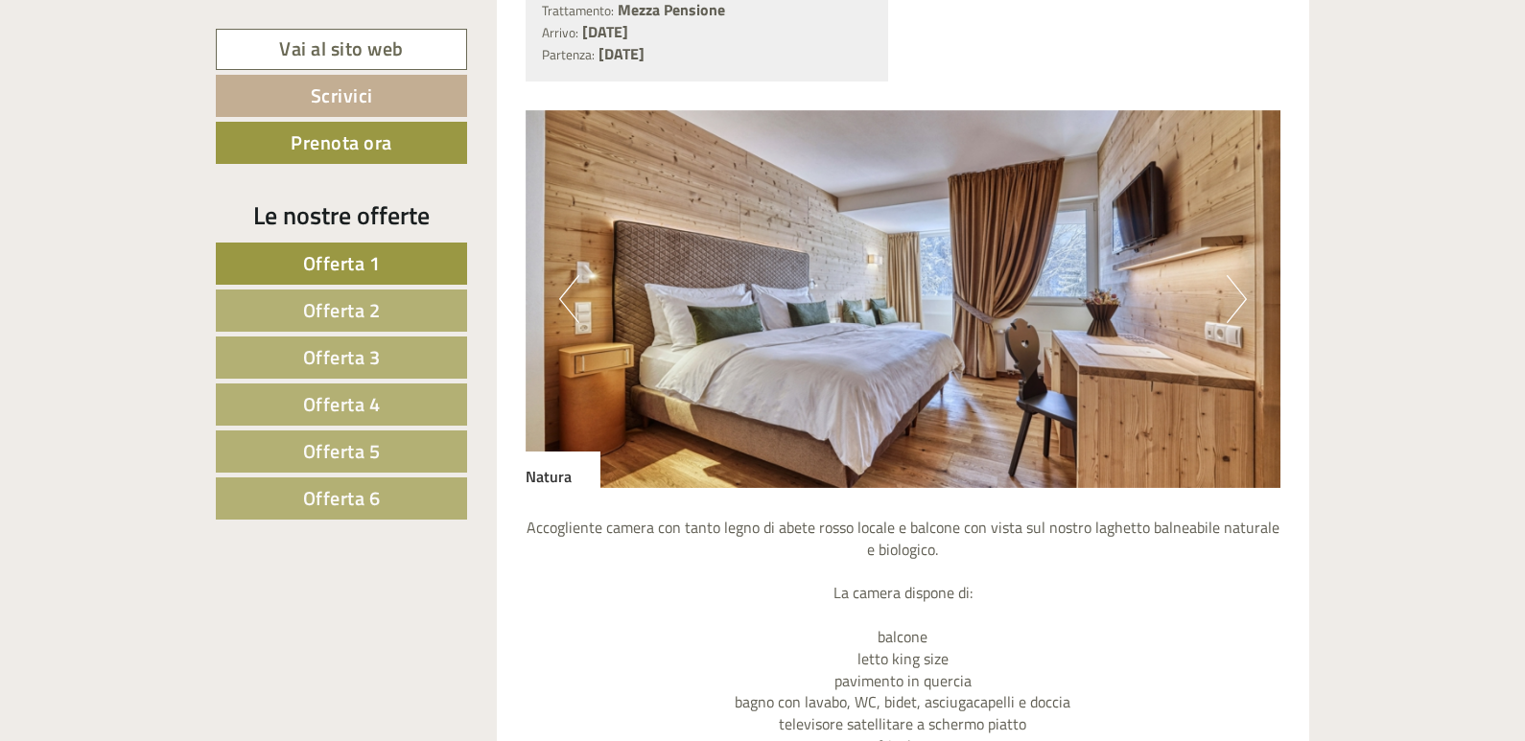
click at [1237, 304] on button "Next" at bounding box center [1237, 299] width 20 height 48
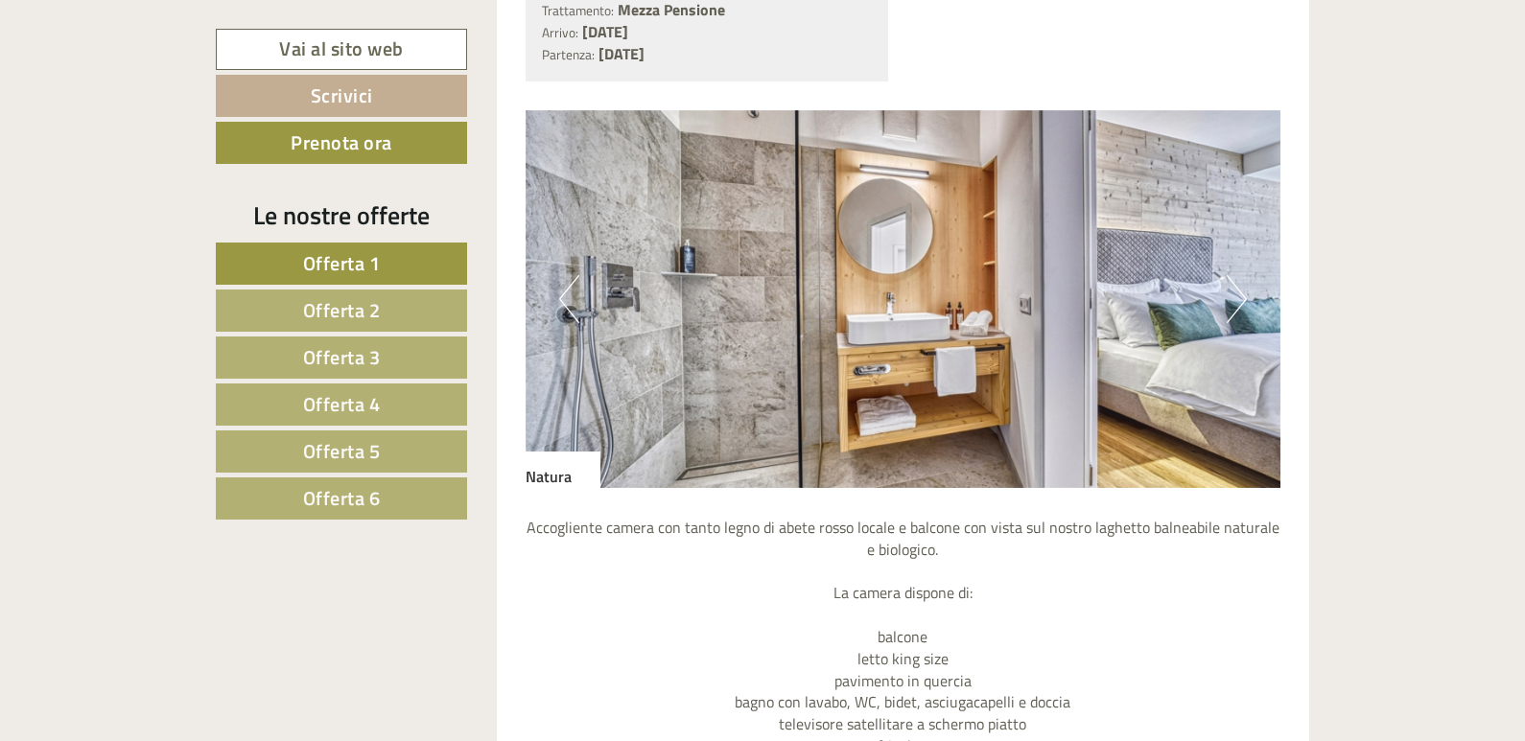
click at [1237, 304] on button "Next" at bounding box center [1237, 299] width 20 height 48
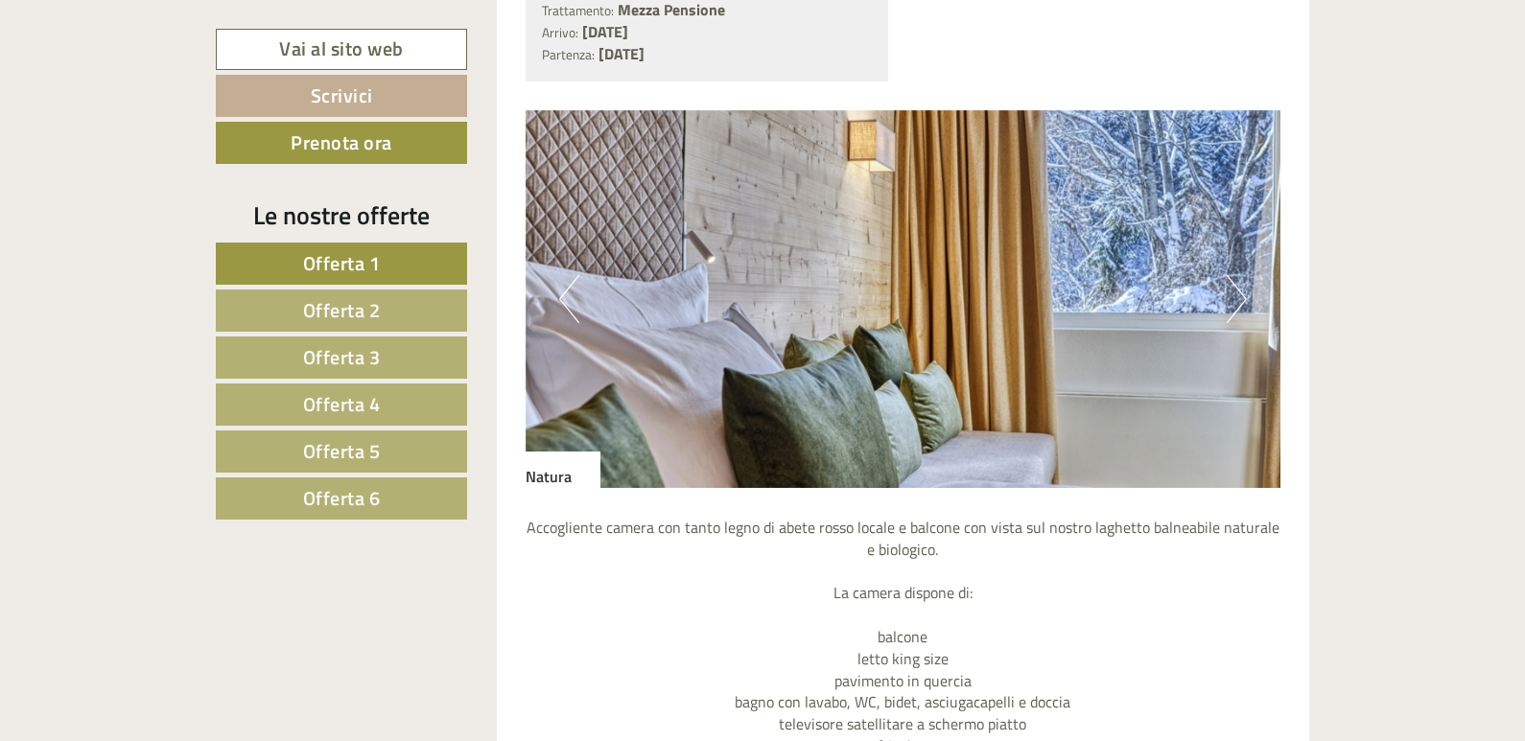
click at [1237, 304] on button "Next" at bounding box center [1237, 299] width 20 height 48
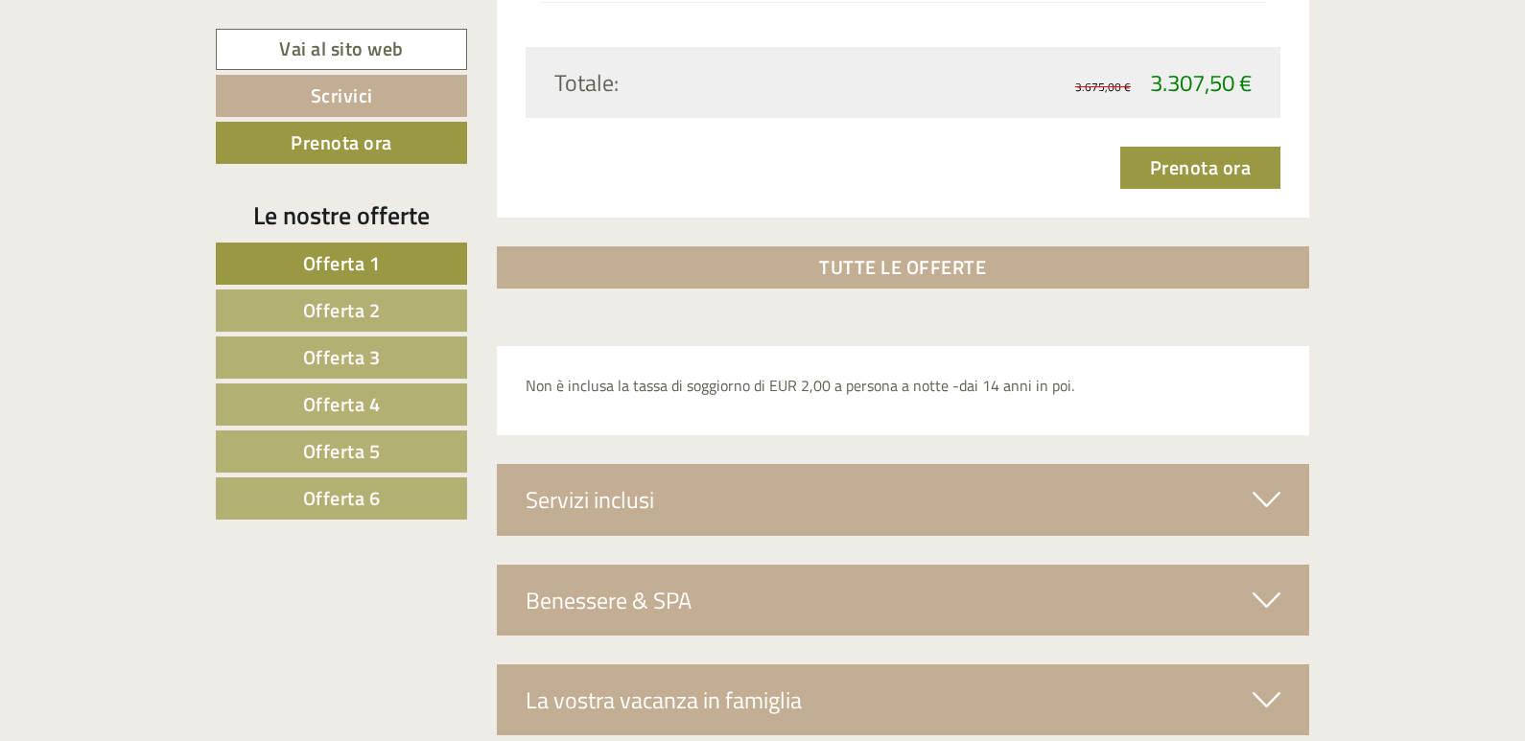
scroll to position [2831, 0]
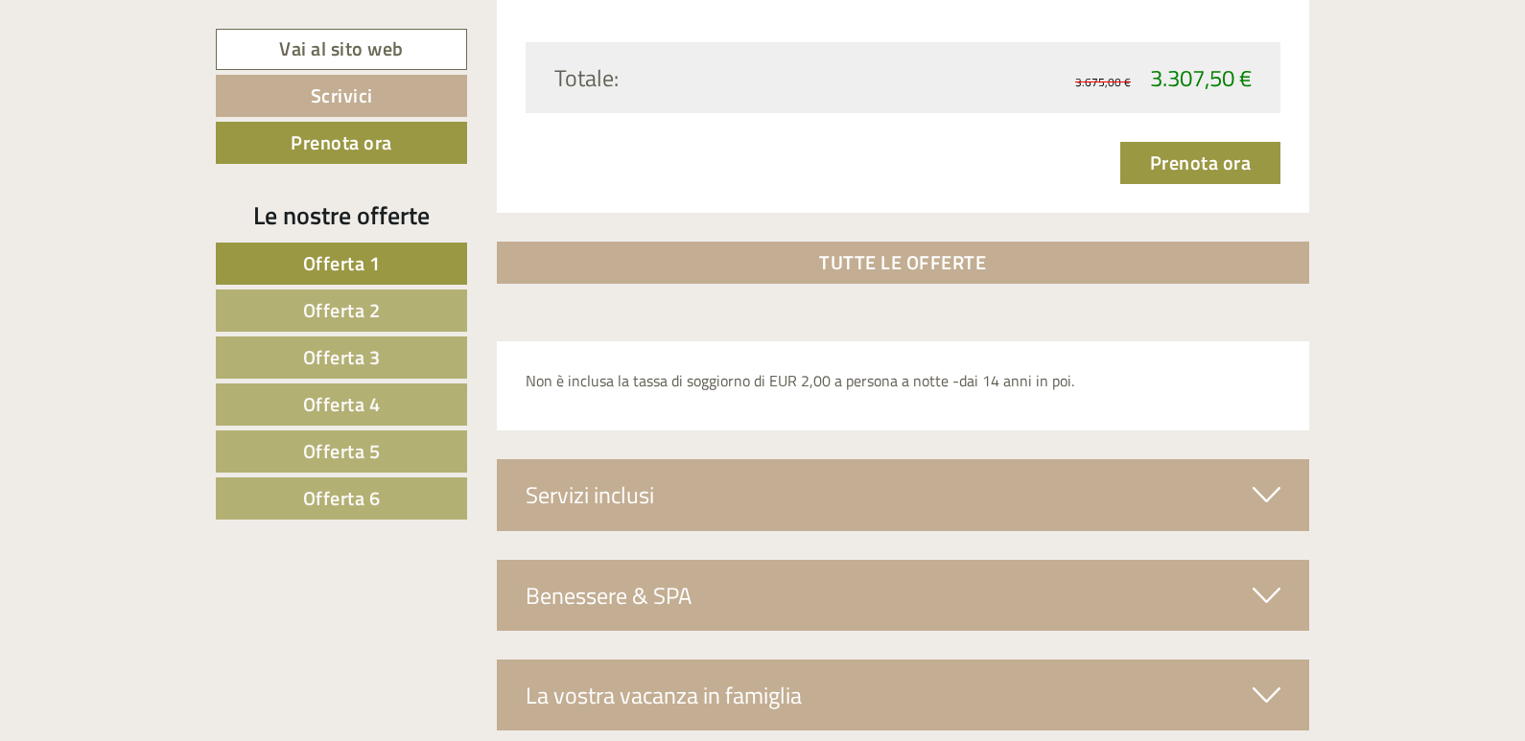
click at [1108, 492] on div "Servizi inclusi" at bounding box center [903, 494] width 813 height 71
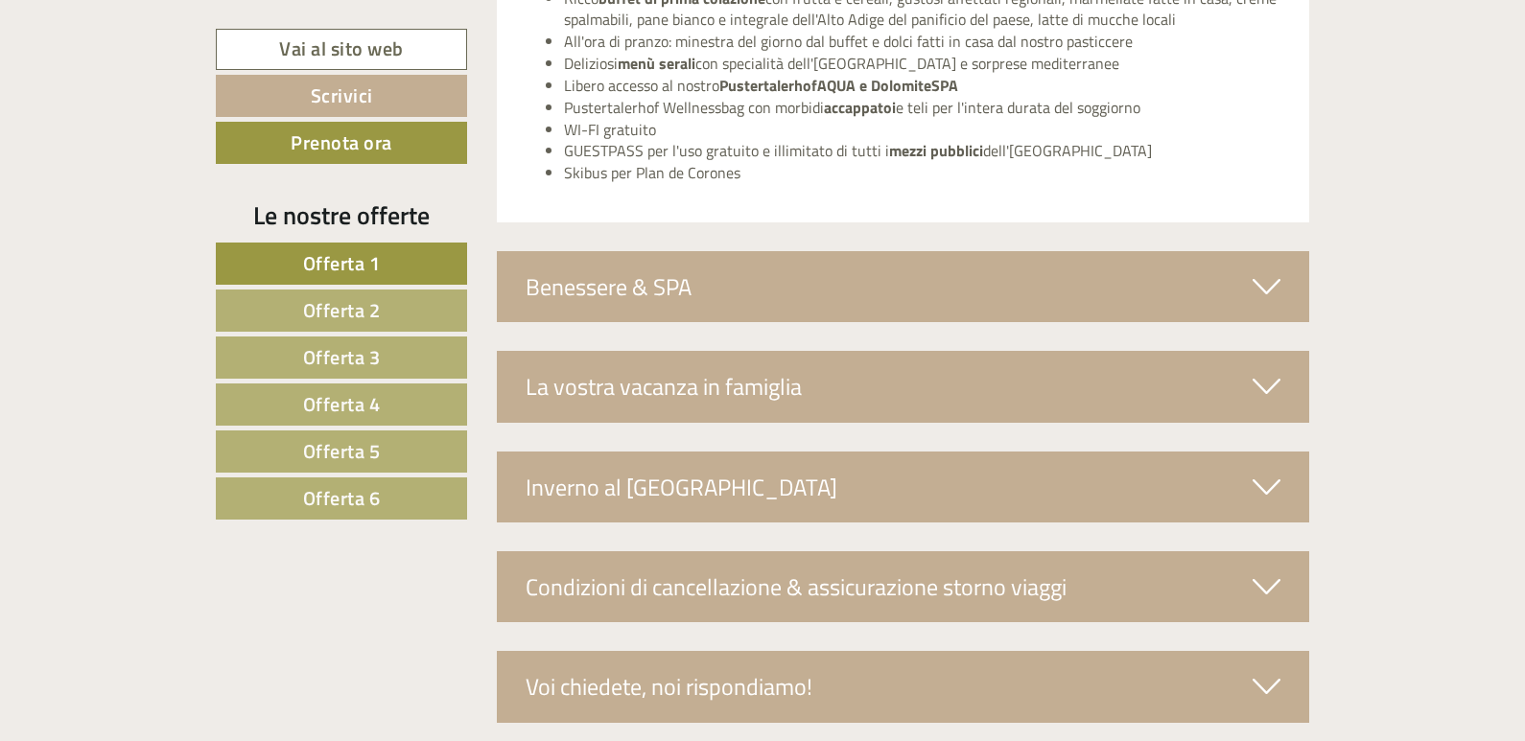
scroll to position [3406, 0]
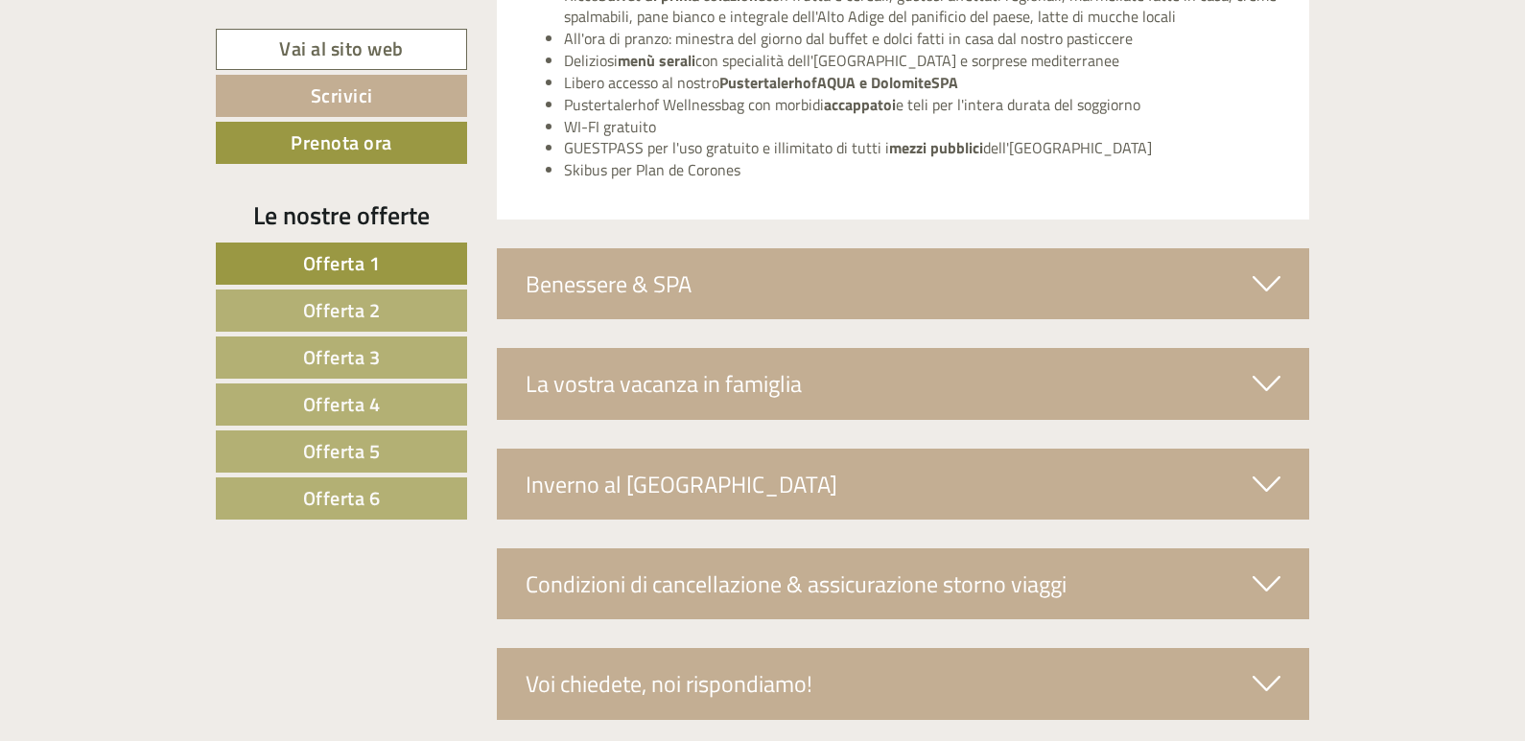
click at [990, 298] on div "Benessere & SPA" at bounding box center [903, 283] width 813 height 71
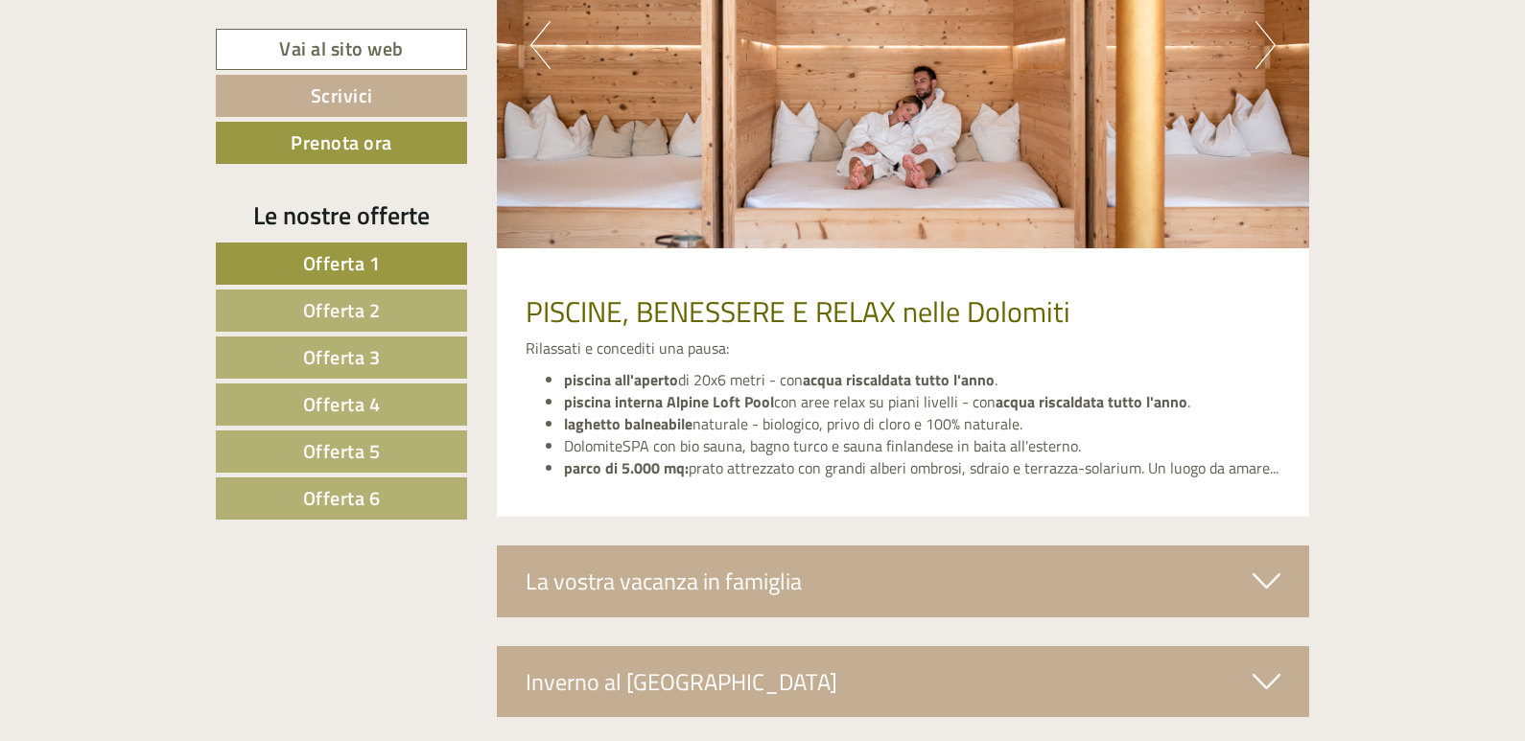
scroll to position [3886, 0]
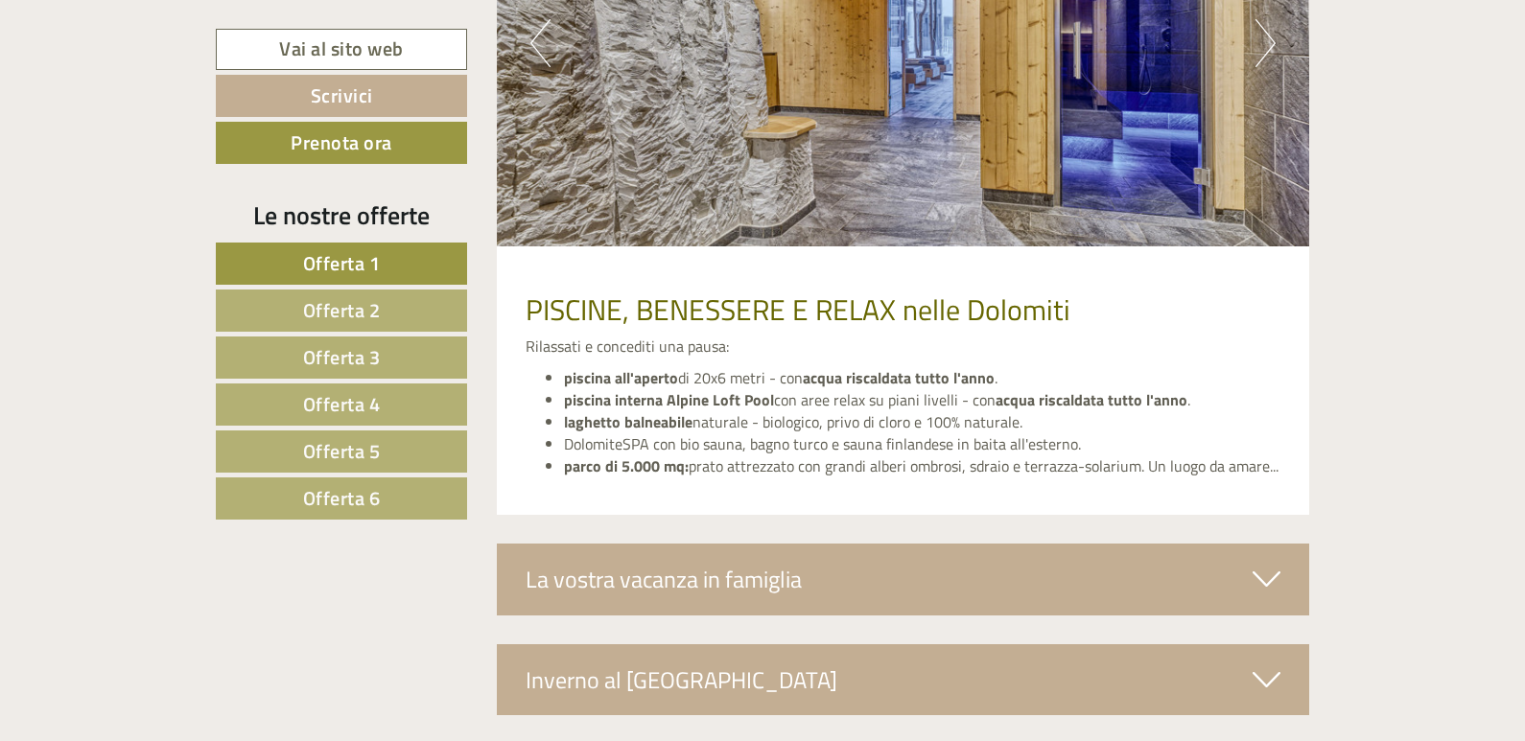
click at [855, 584] on div "La vostra vacanza in famiglia" at bounding box center [903, 579] width 813 height 71
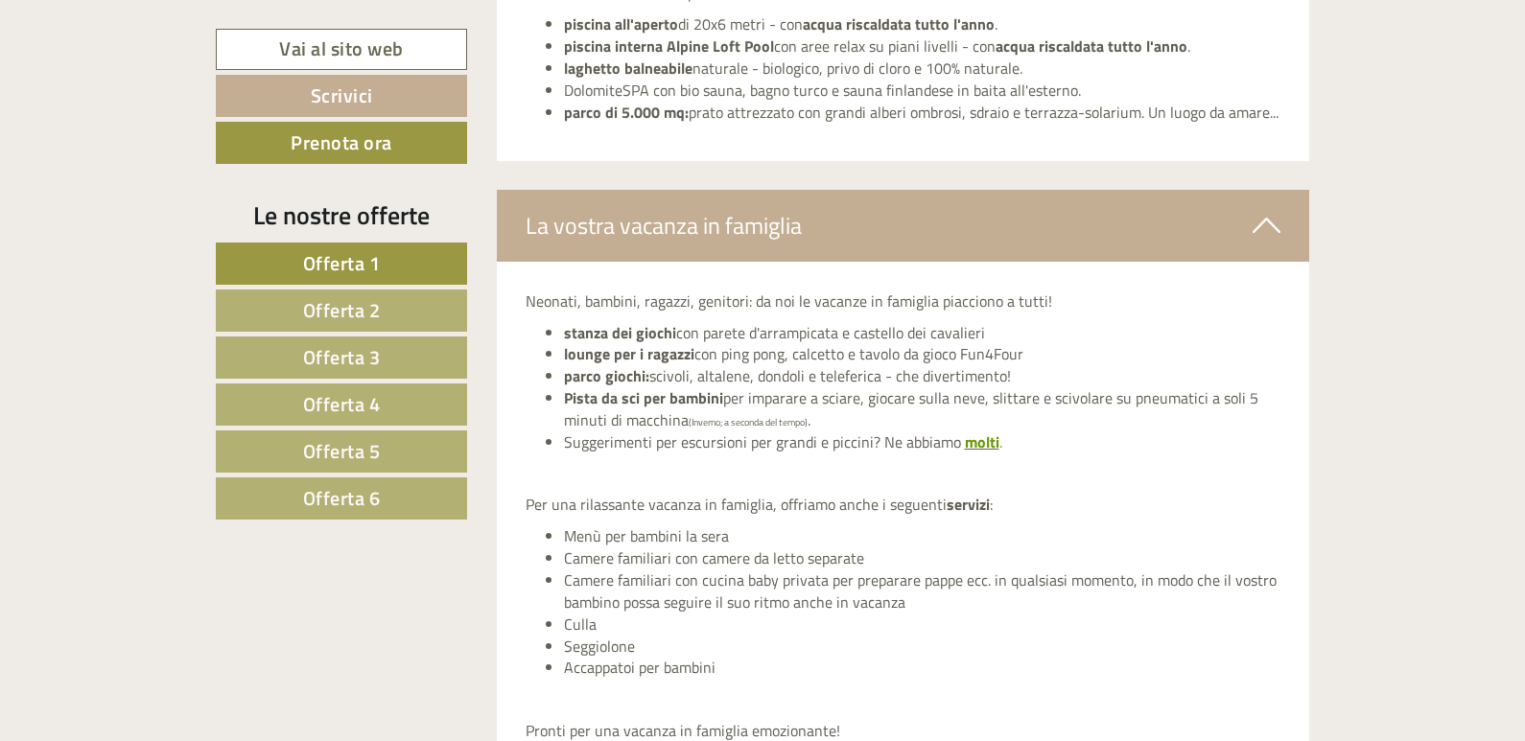
scroll to position [4269, 0]
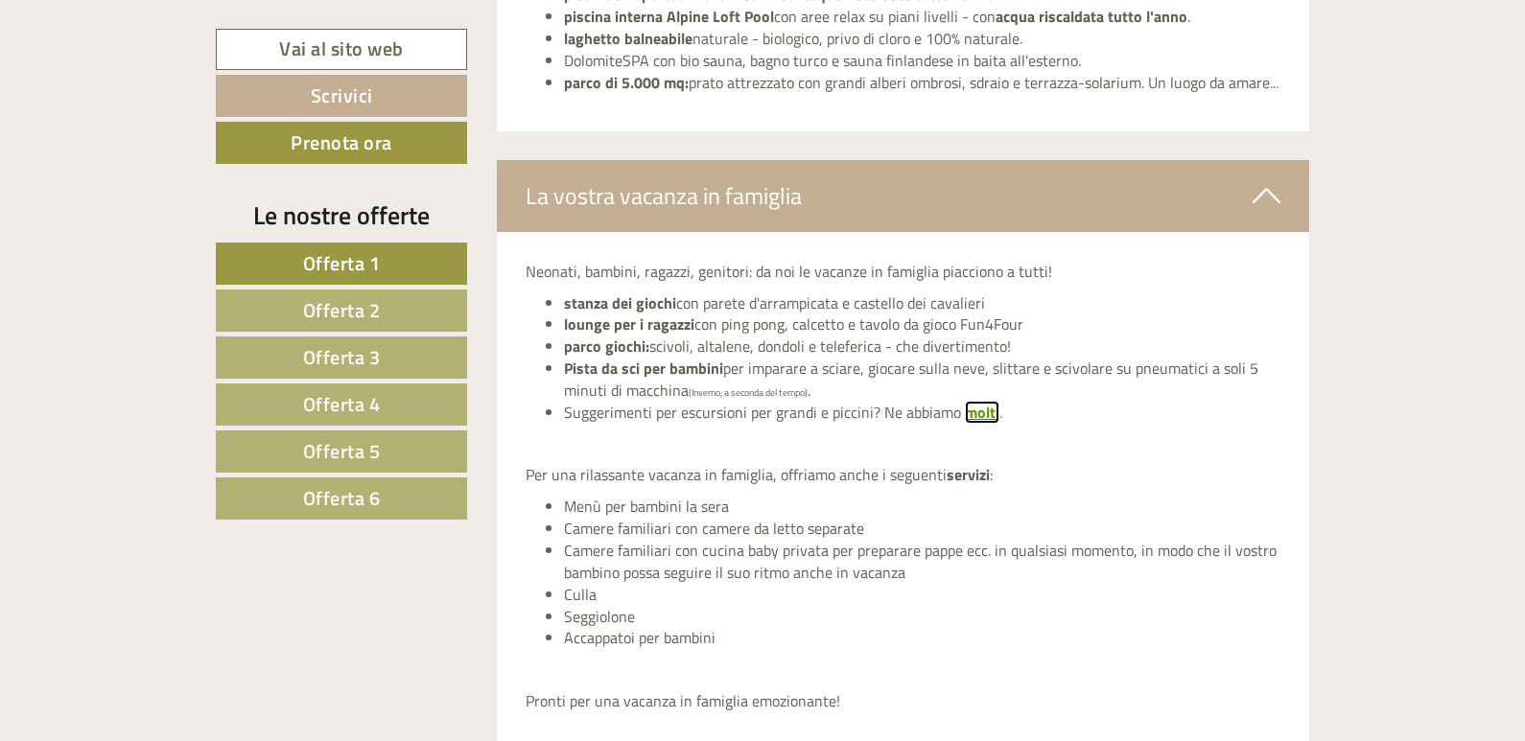
click at [976, 418] on span "molti" at bounding box center [982, 412] width 35 height 23
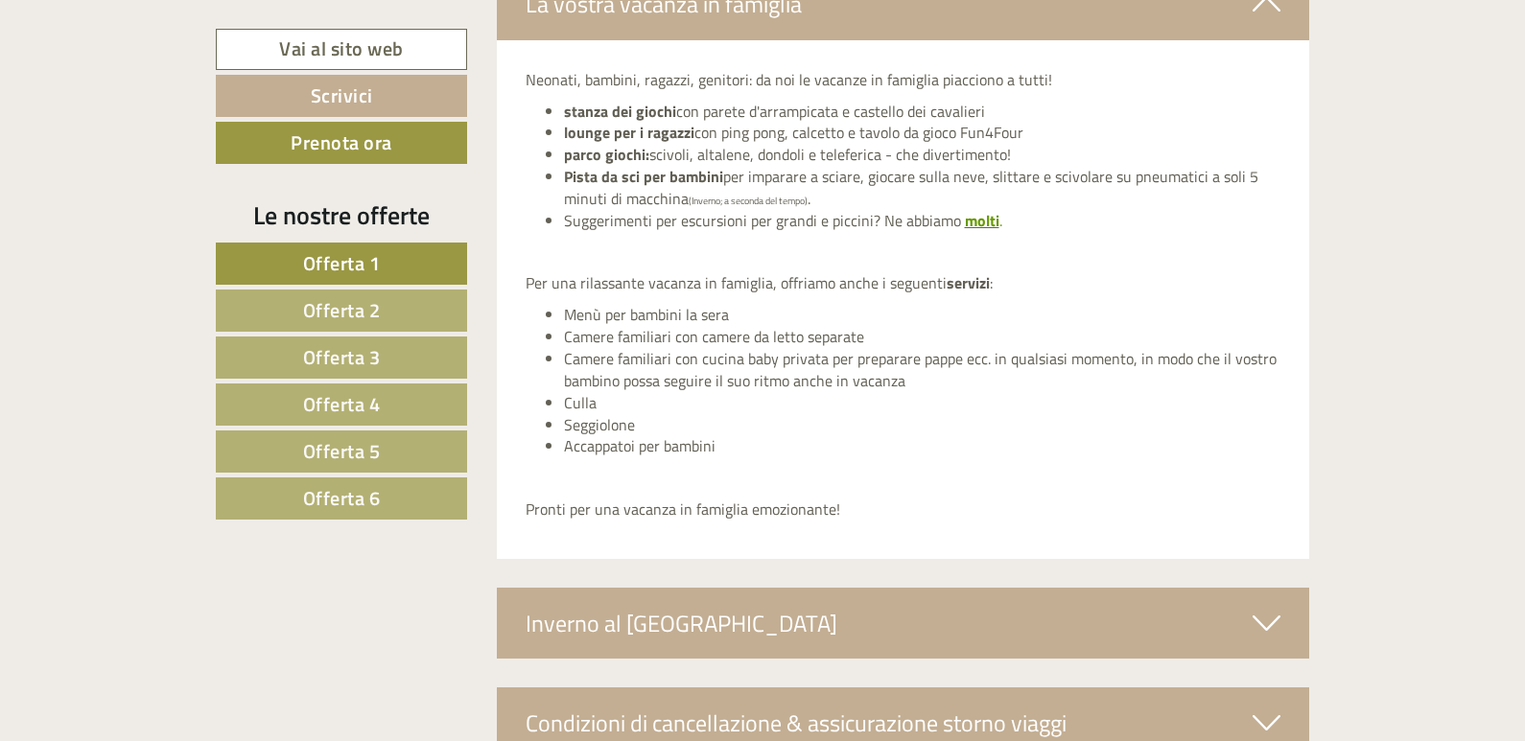
click at [806, 623] on div "Inverno al [GEOGRAPHIC_DATA]" at bounding box center [903, 623] width 813 height 71
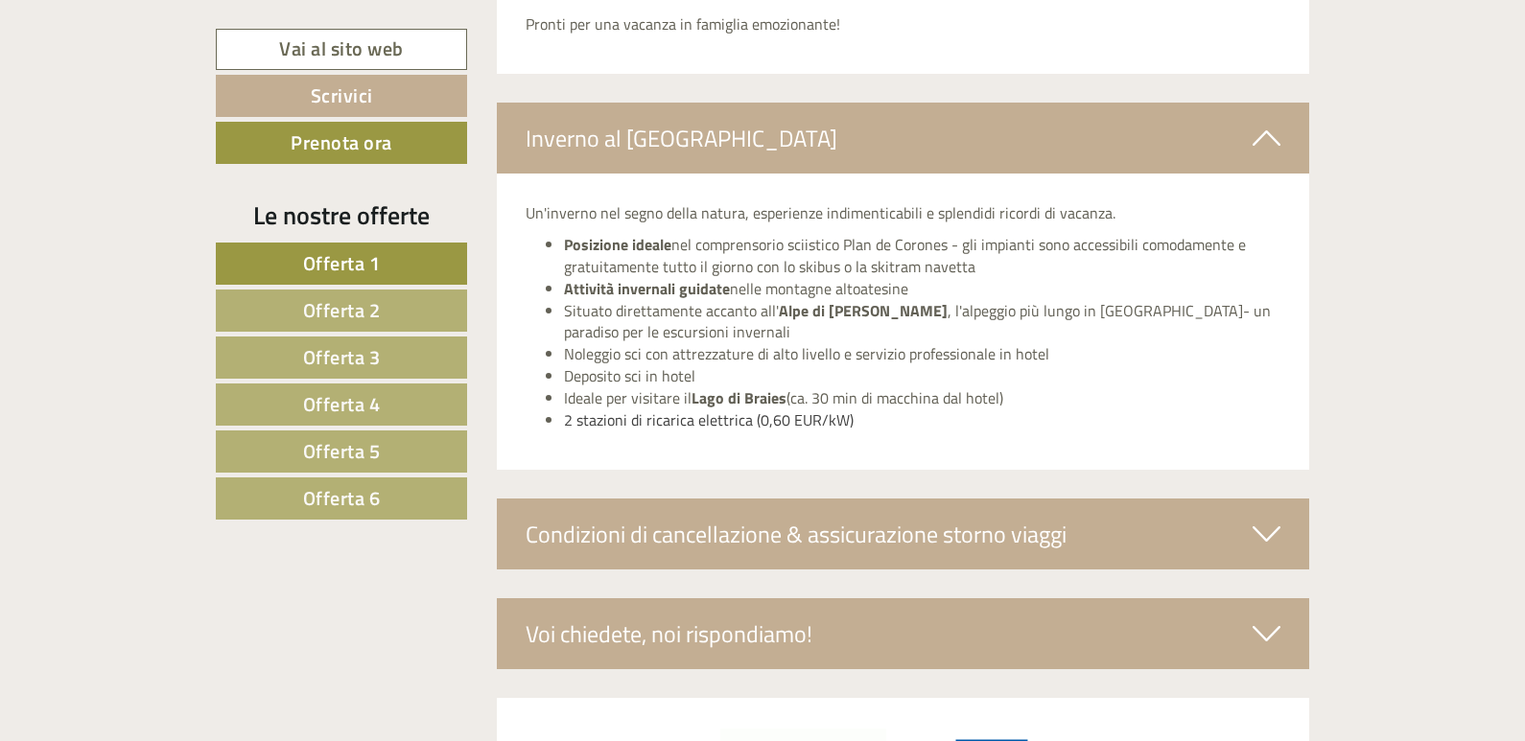
scroll to position [5037, 0]
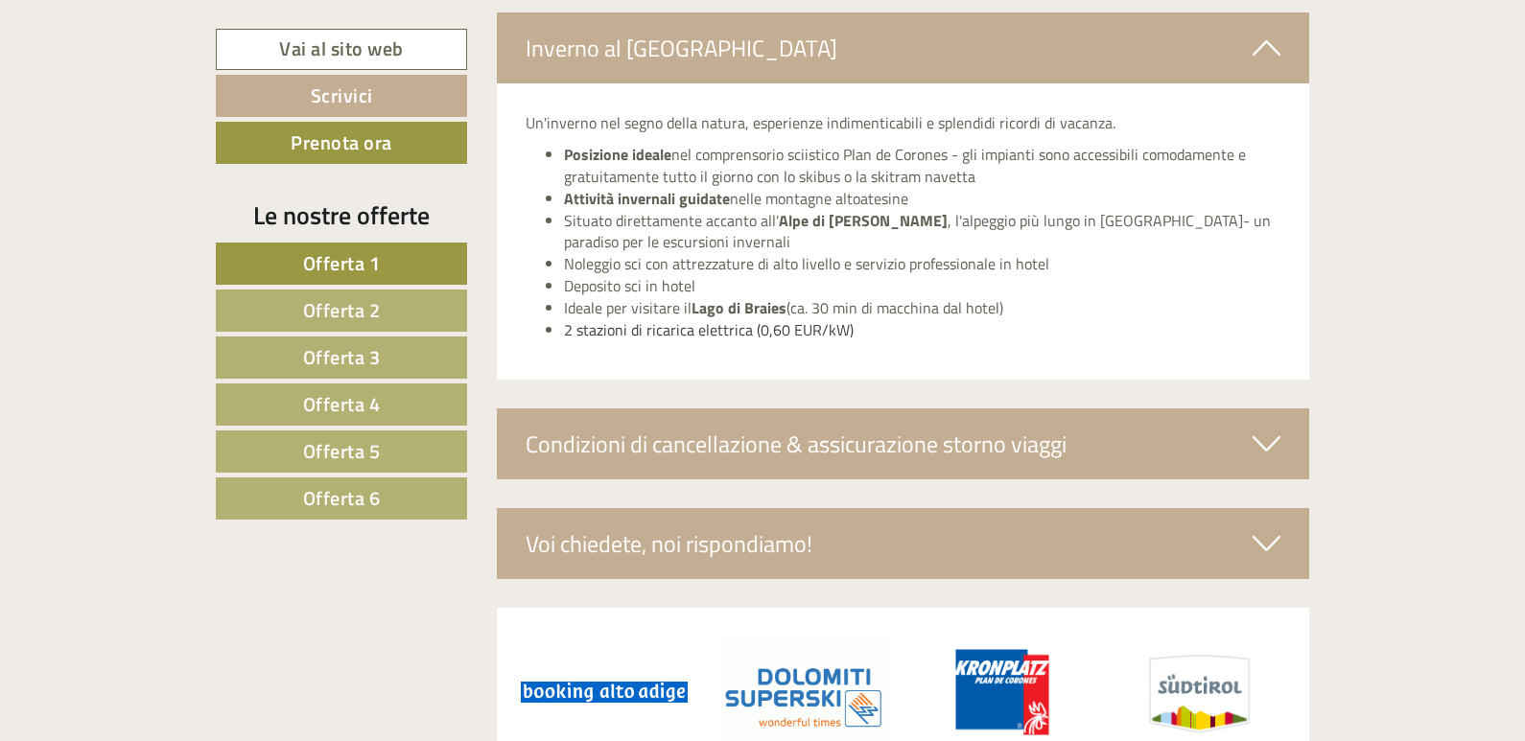
click at [1139, 540] on div "Voi chiedete, noi rispondiamo!" at bounding box center [903, 543] width 813 height 71
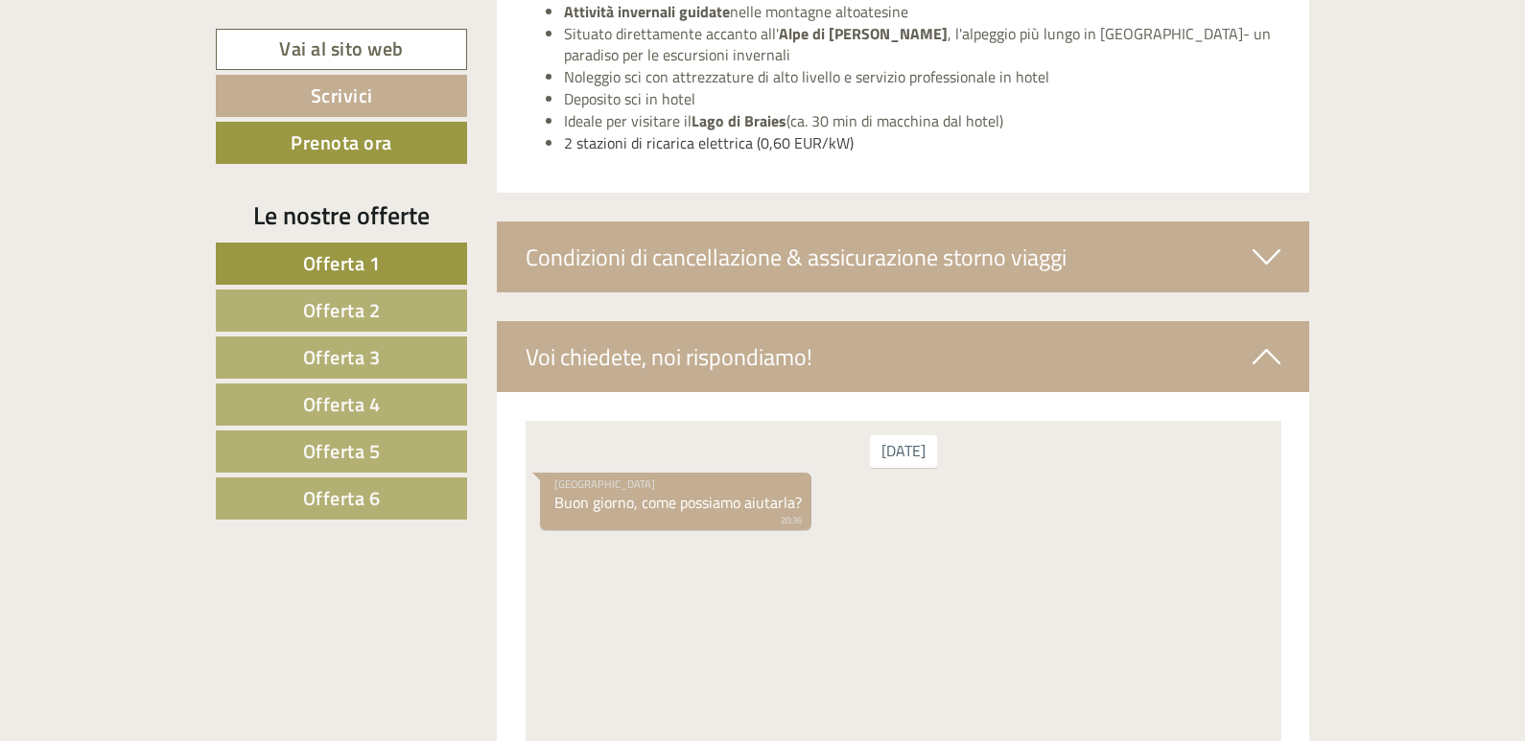
scroll to position [5229, 0]
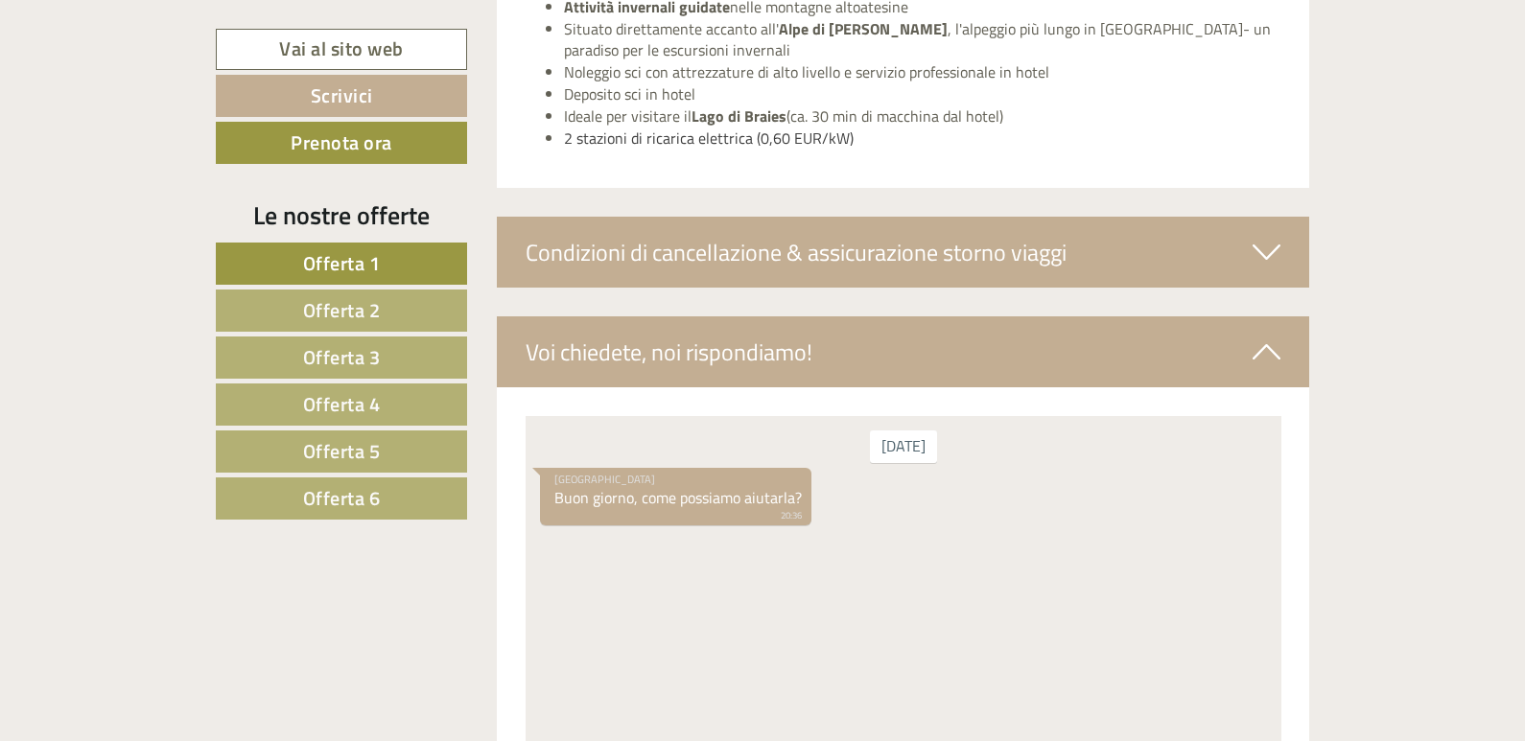
click at [1140, 243] on div "Condizioni di cancellazione & assicurazione storno viaggi" at bounding box center [903, 252] width 813 height 71
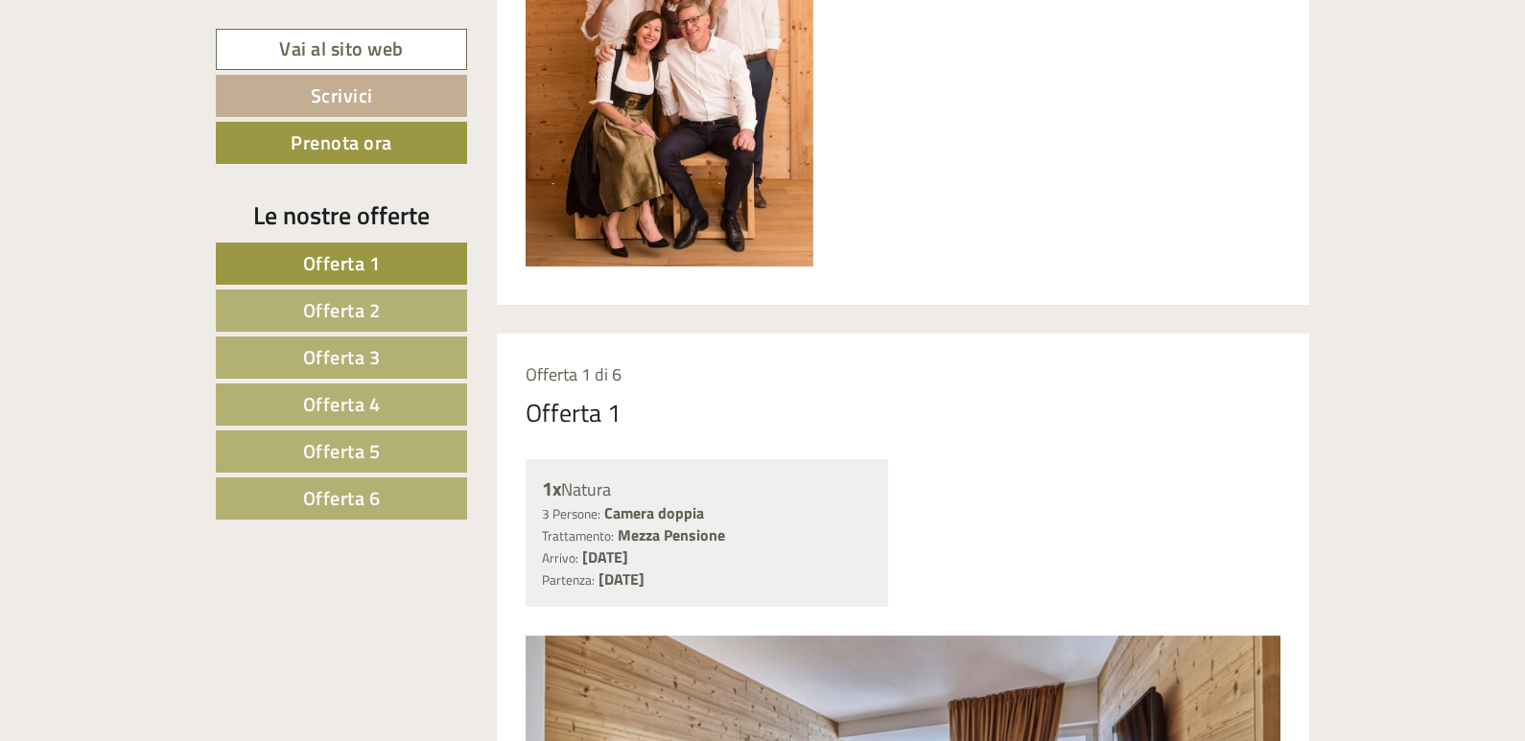
scroll to position [1394, 0]
